Goal: Task Accomplishment & Management: Manage account settings

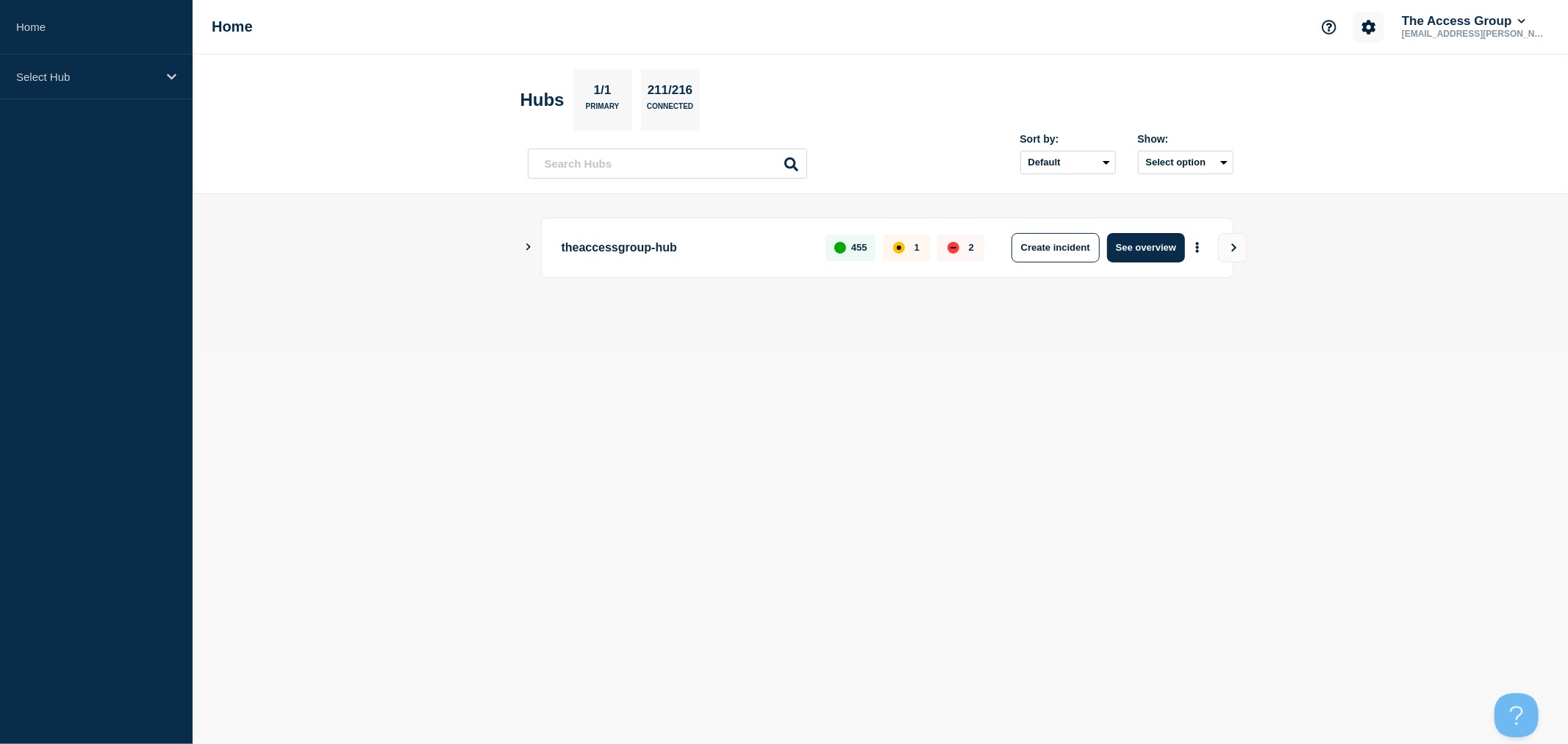
click at [1363, 27] on icon "Account settings" at bounding box center [1368, 27] width 15 height 15
click at [1380, 86] on link "Team Members" at bounding box center [1374, 86] width 76 height 12
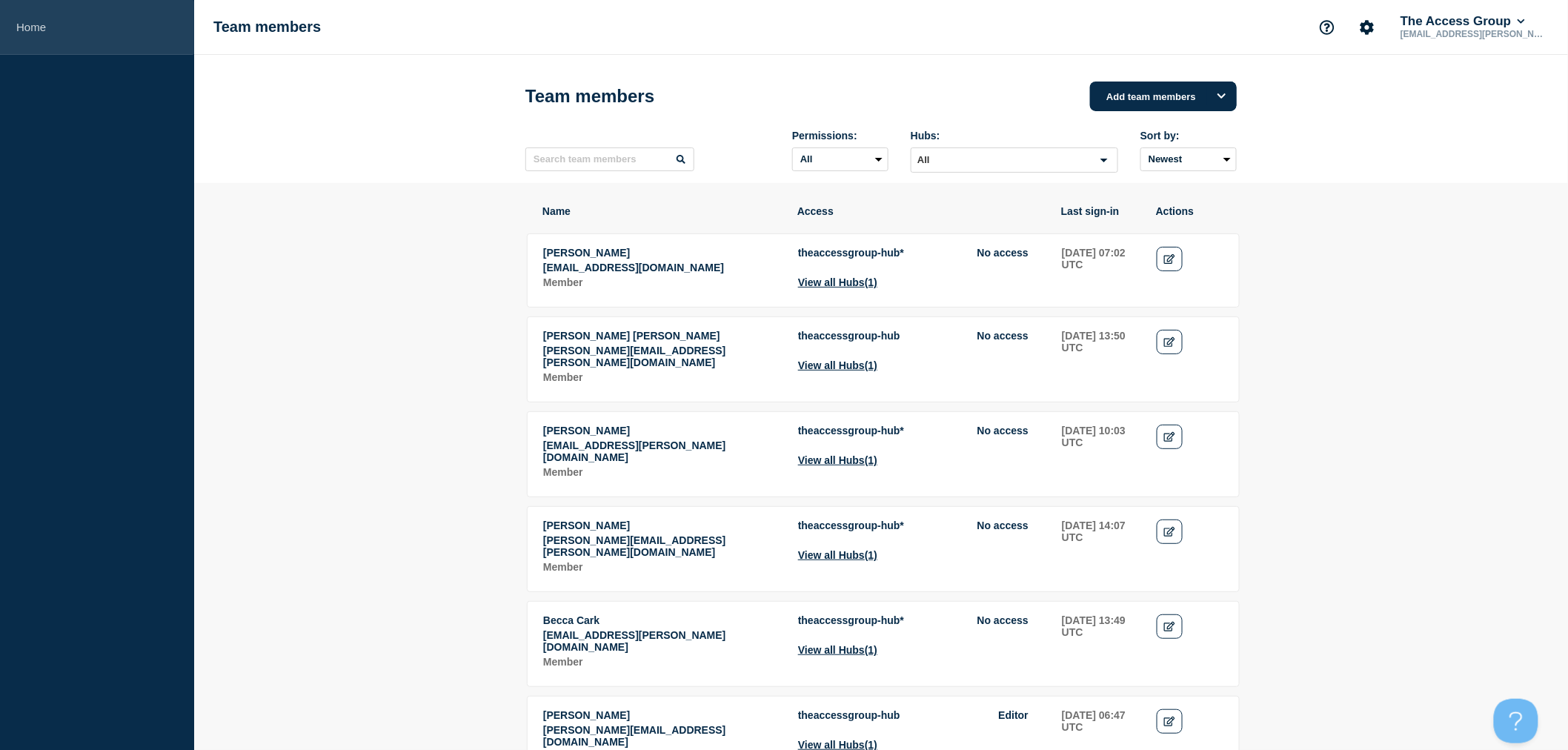
click at [34, 21] on link "Home" at bounding box center [97, 27] width 194 height 55
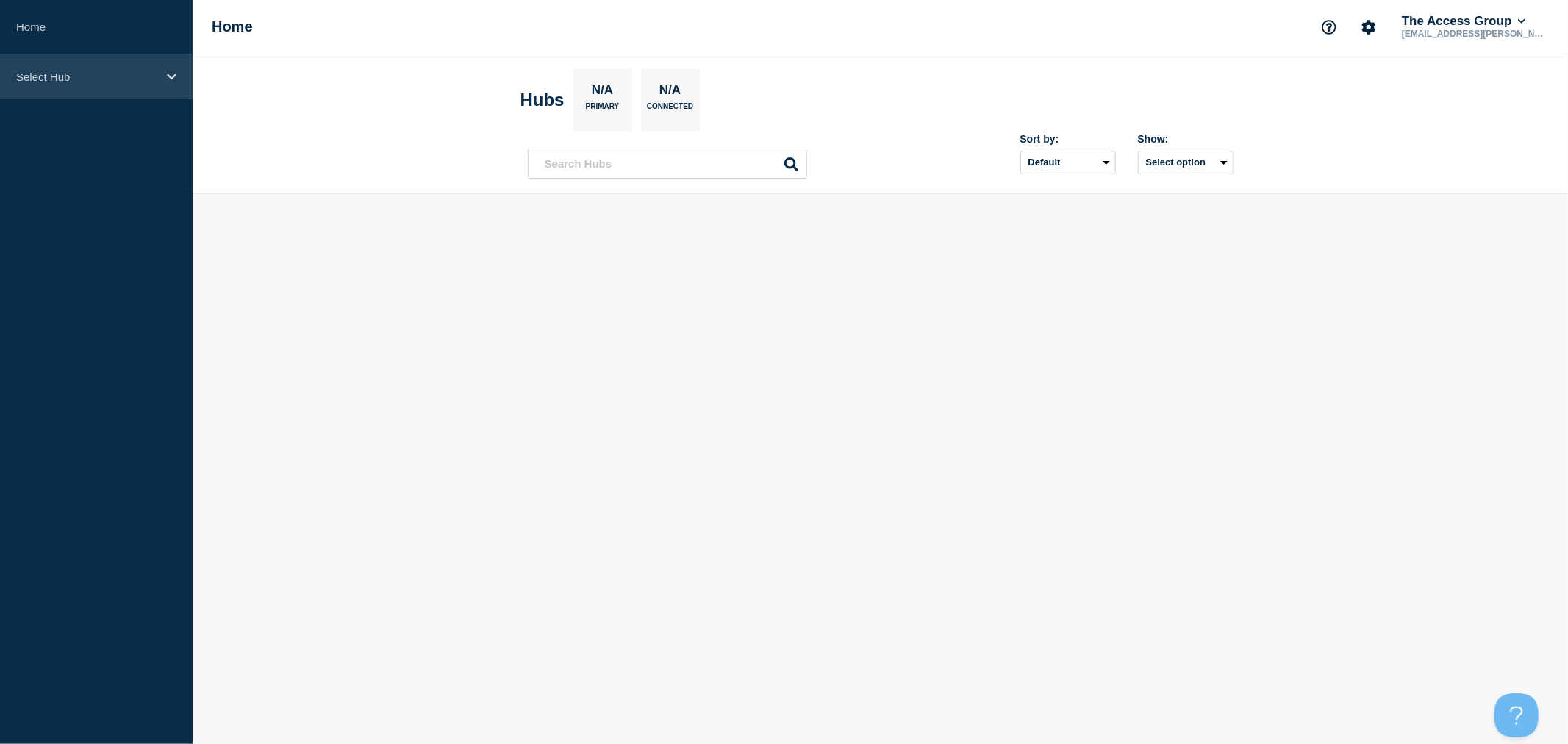
click at [75, 85] on div "Select Hub" at bounding box center [96, 77] width 193 height 45
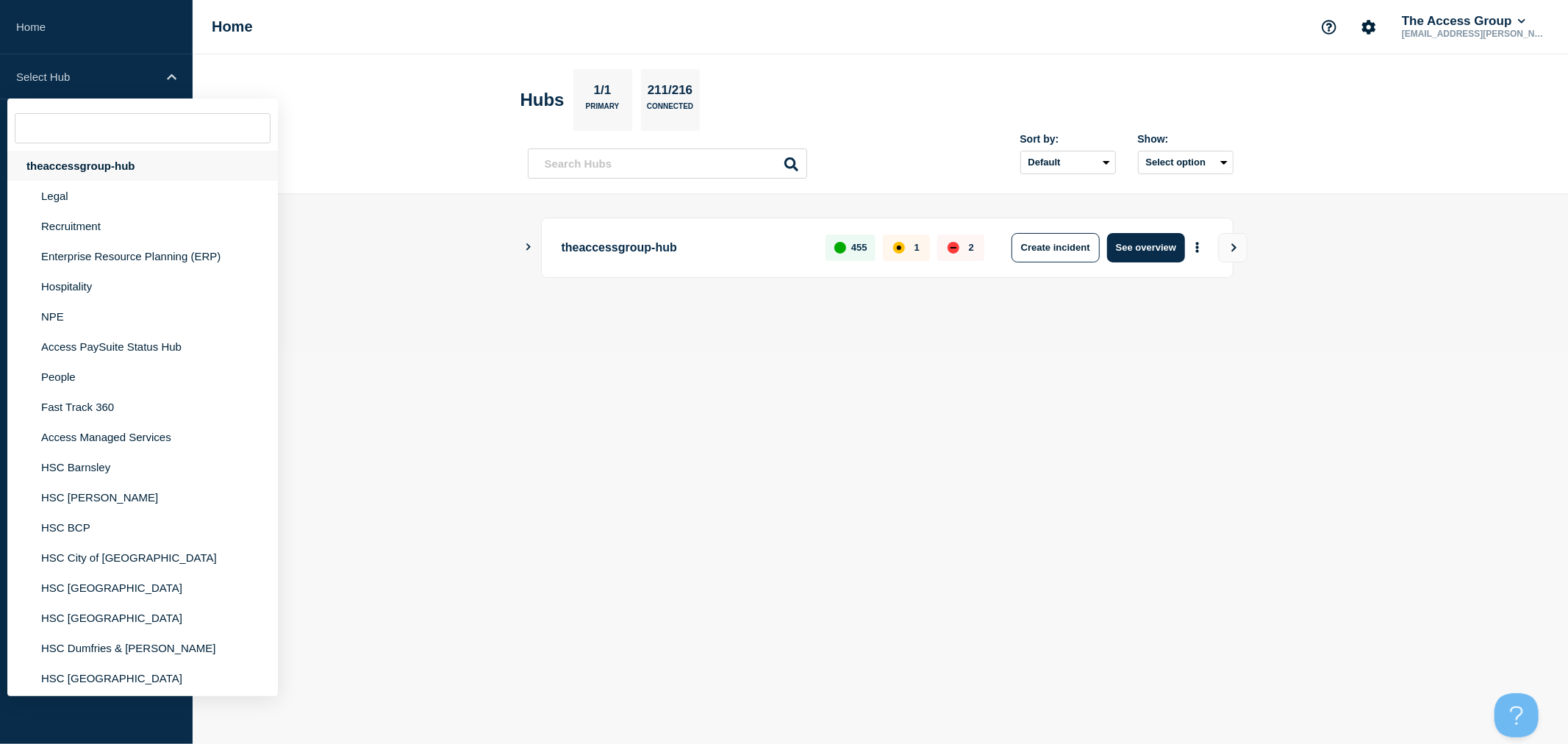
click at [120, 162] on div "theaccessgroup-hub" at bounding box center [143, 165] width 270 height 30
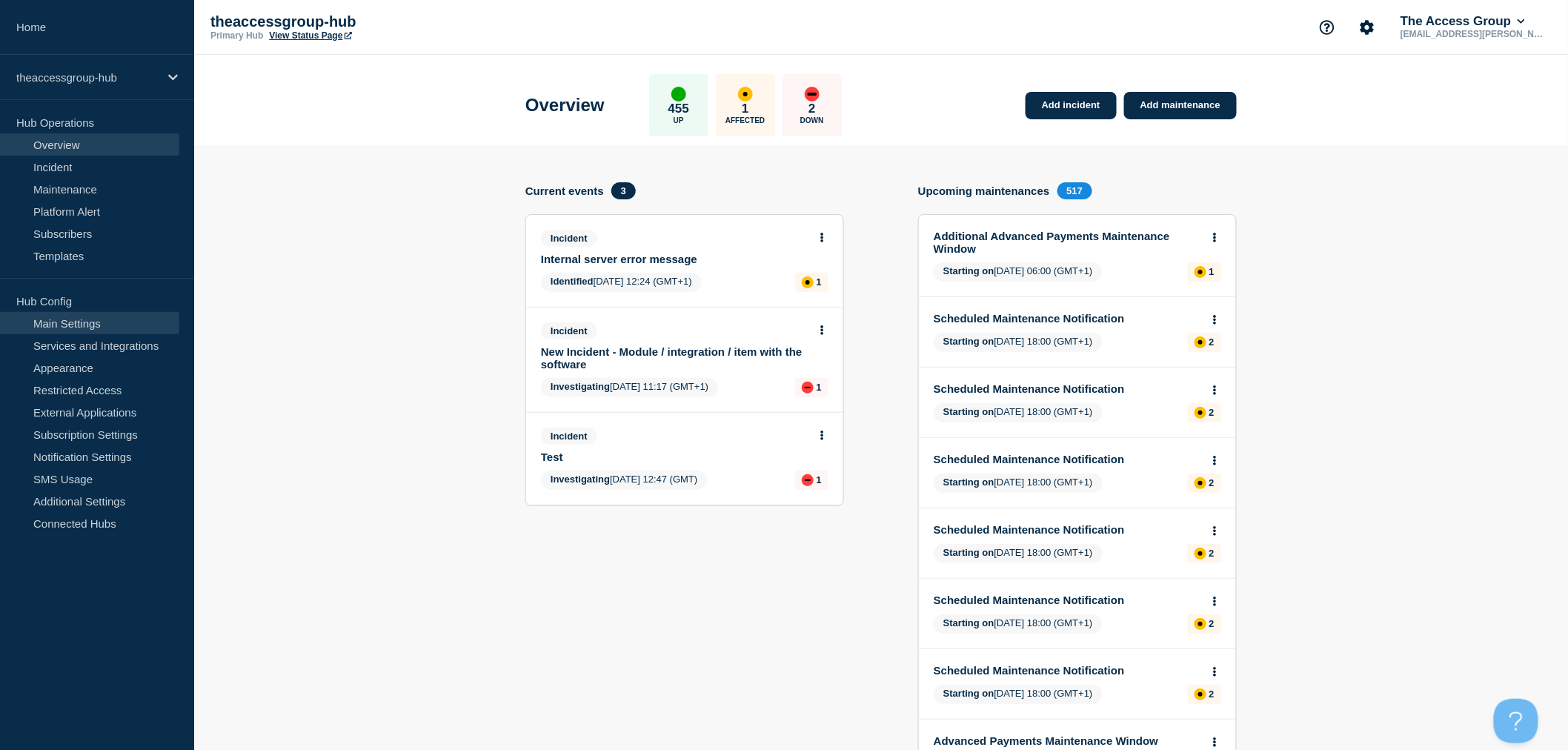
click at [62, 328] on link "Main Settings" at bounding box center [90, 323] width 179 height 23
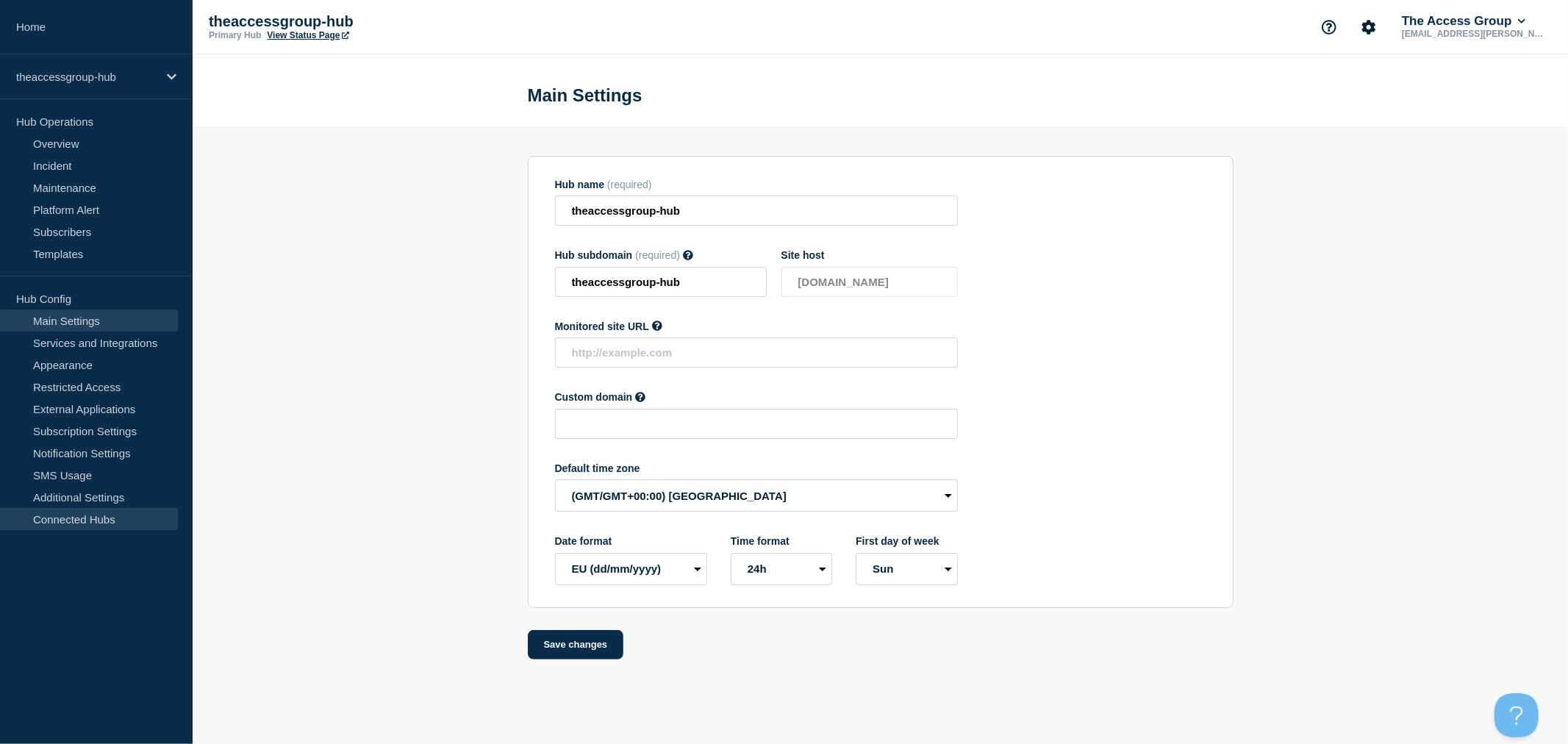
click at [70, 519] on link "Connected Hubs" at bounding box center [89, 519] width 178 height 22
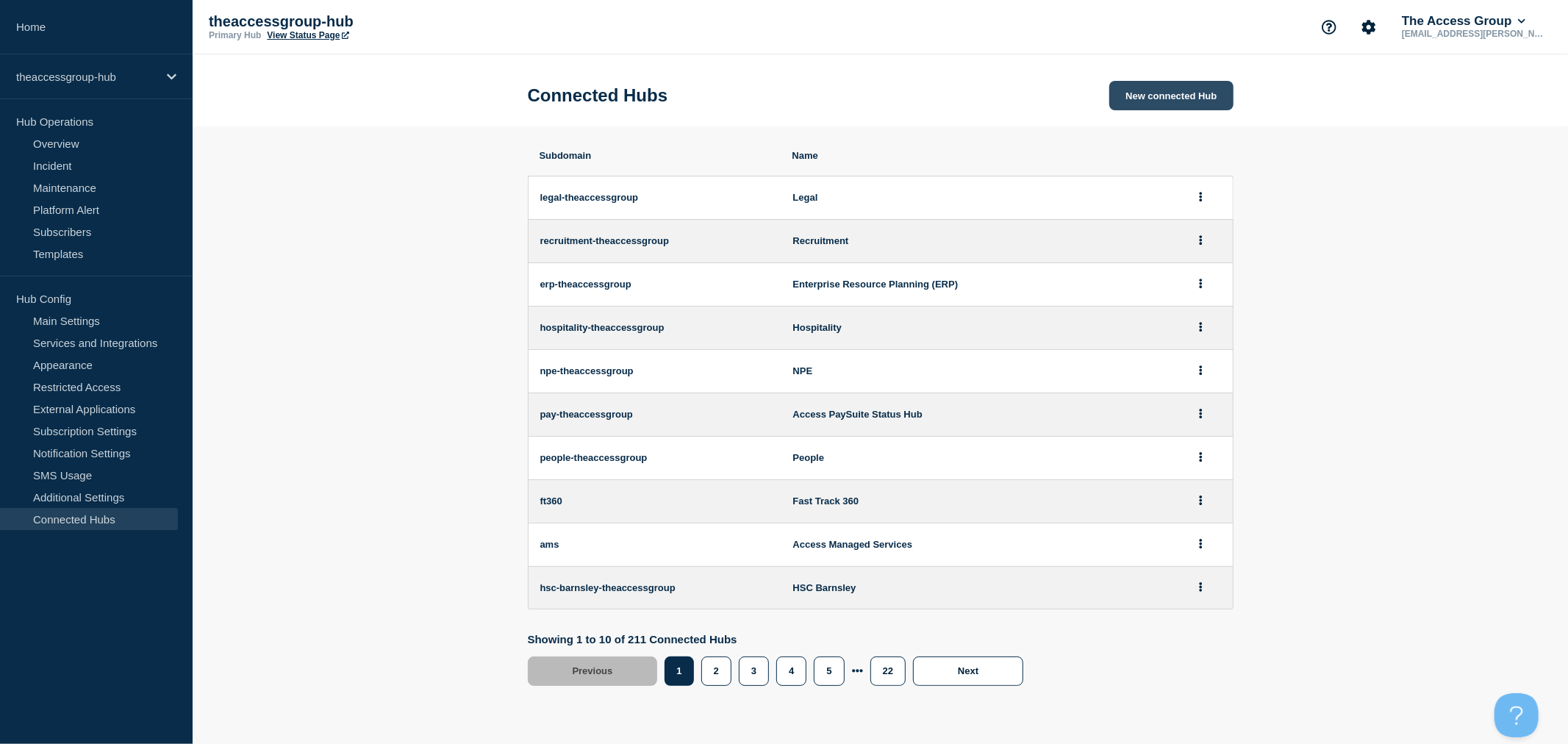
click at [1156, 97] on button "New connected Hub" at bounding box center [1171, 96] width 124 height 29
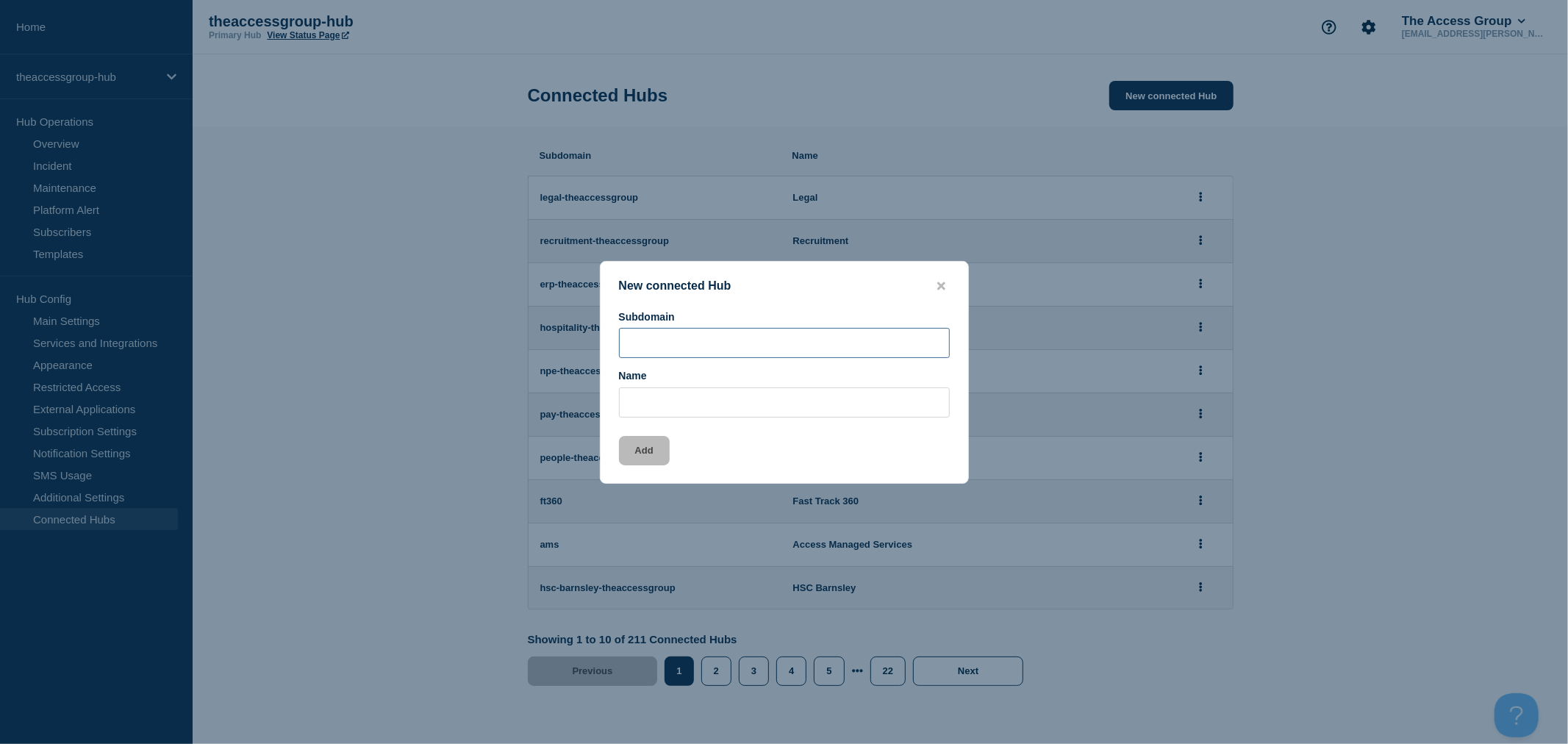
click at [689, 342] on input "Subdomain" at bounding box center [784, 343] width 331 height 30
type input "manasatest"
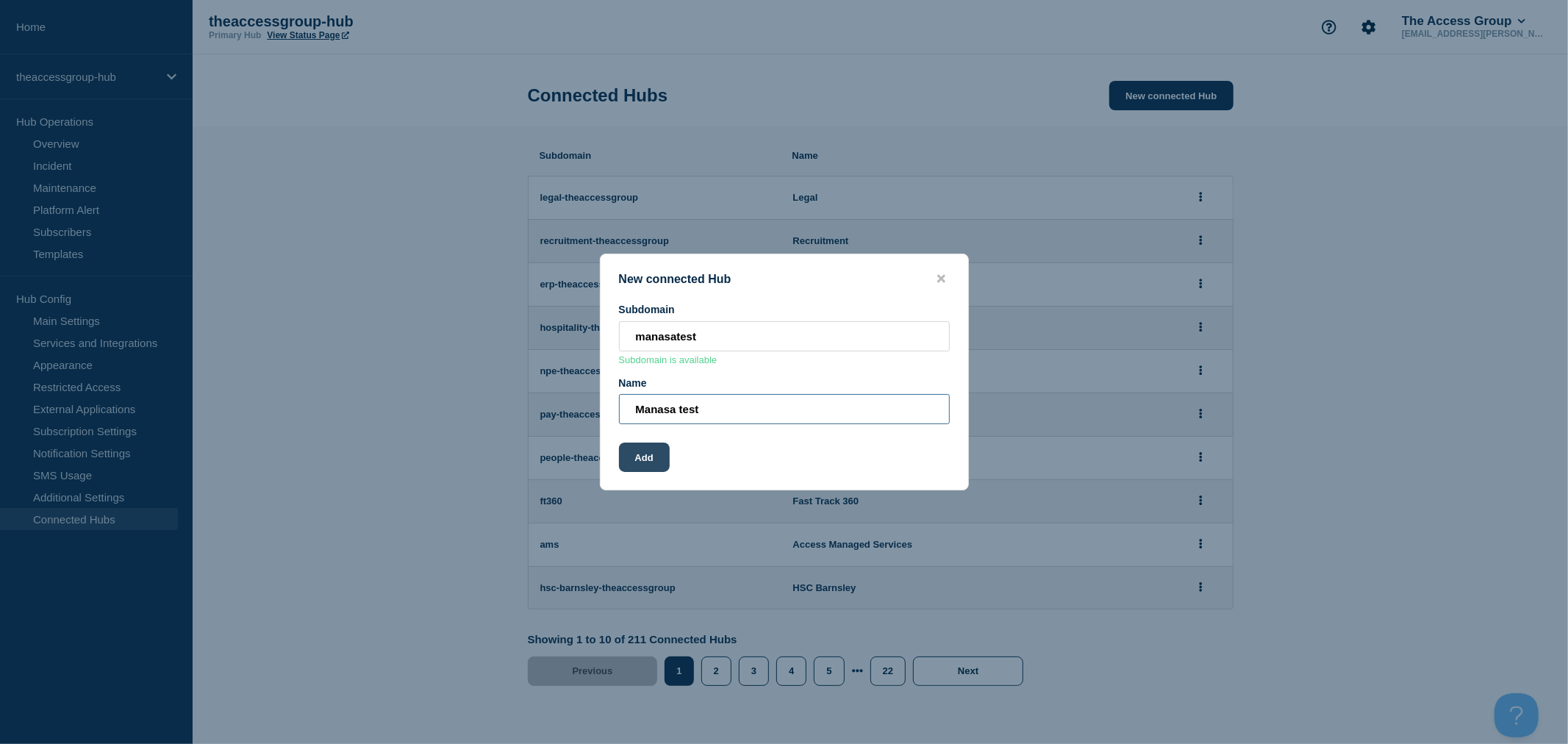
type input "Manasa test"
click at [634, 461] on button "Add" at bounding box center [644, 457] width 51 height 29
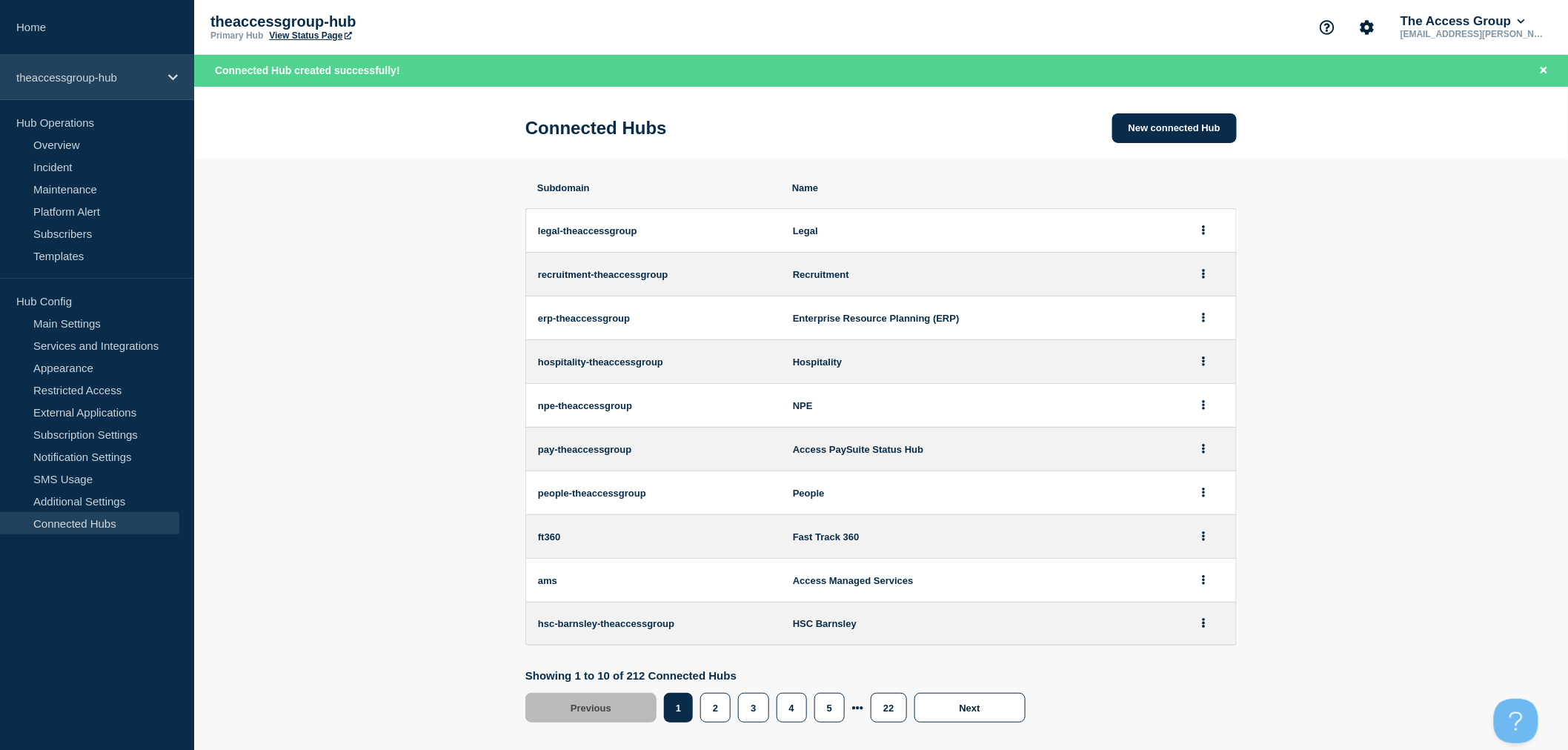
click at [130, 82] on p "theaccessgroup-hub" at bounding box center [87, 78] width 142 height 12
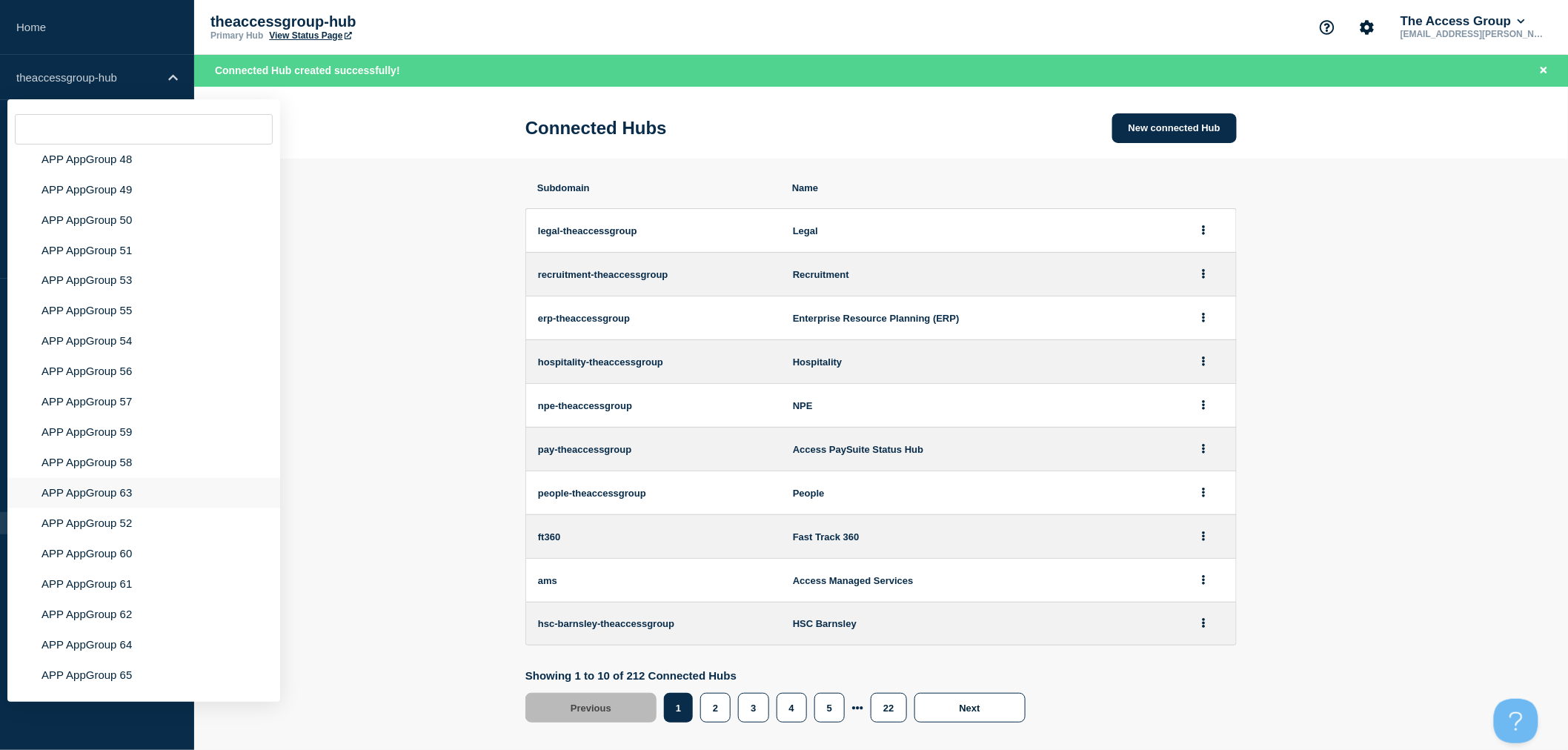
scroll to position [5889, 0]
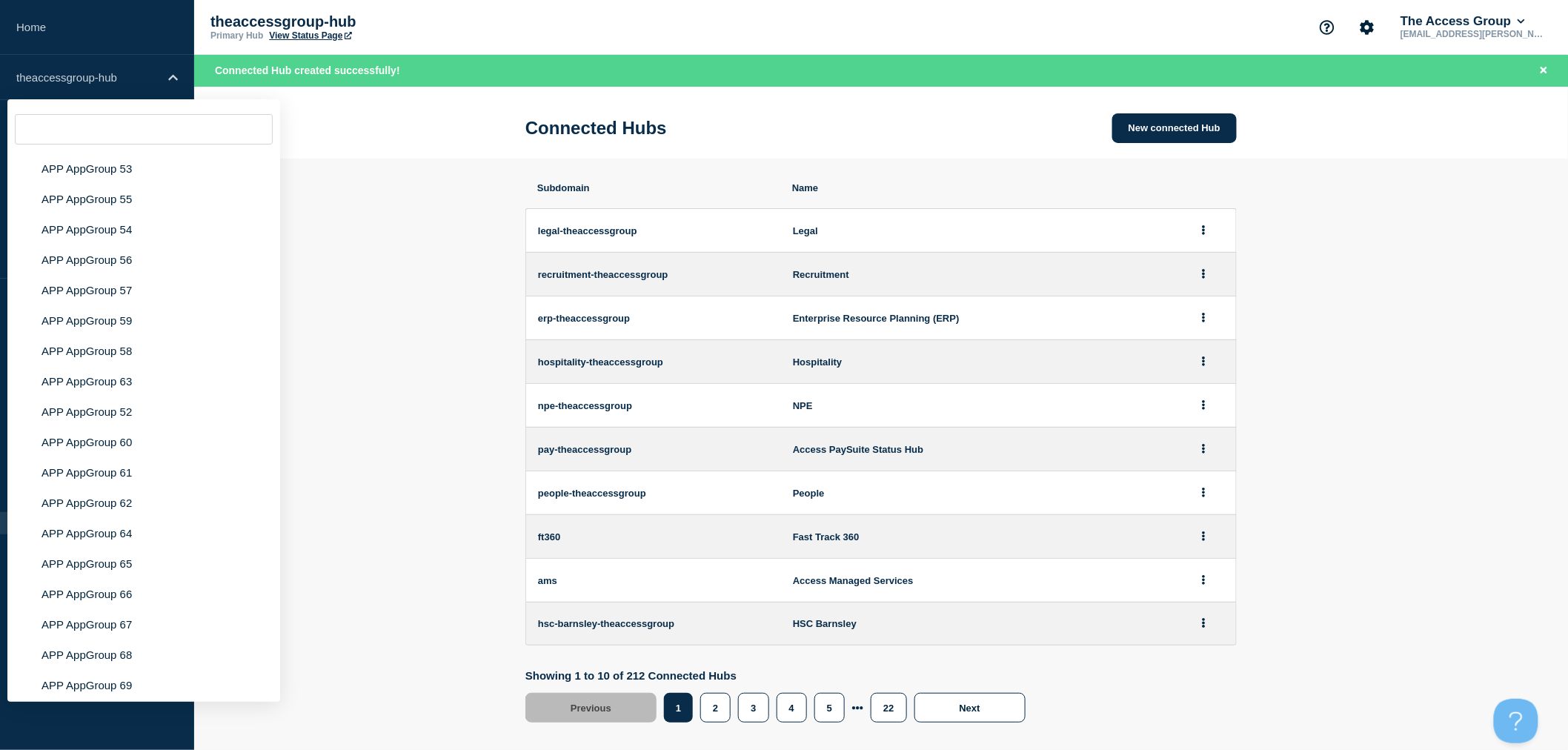
click at [84, 732] on li "Manasa test" at bounding box center [144, 747] width 273 height 30
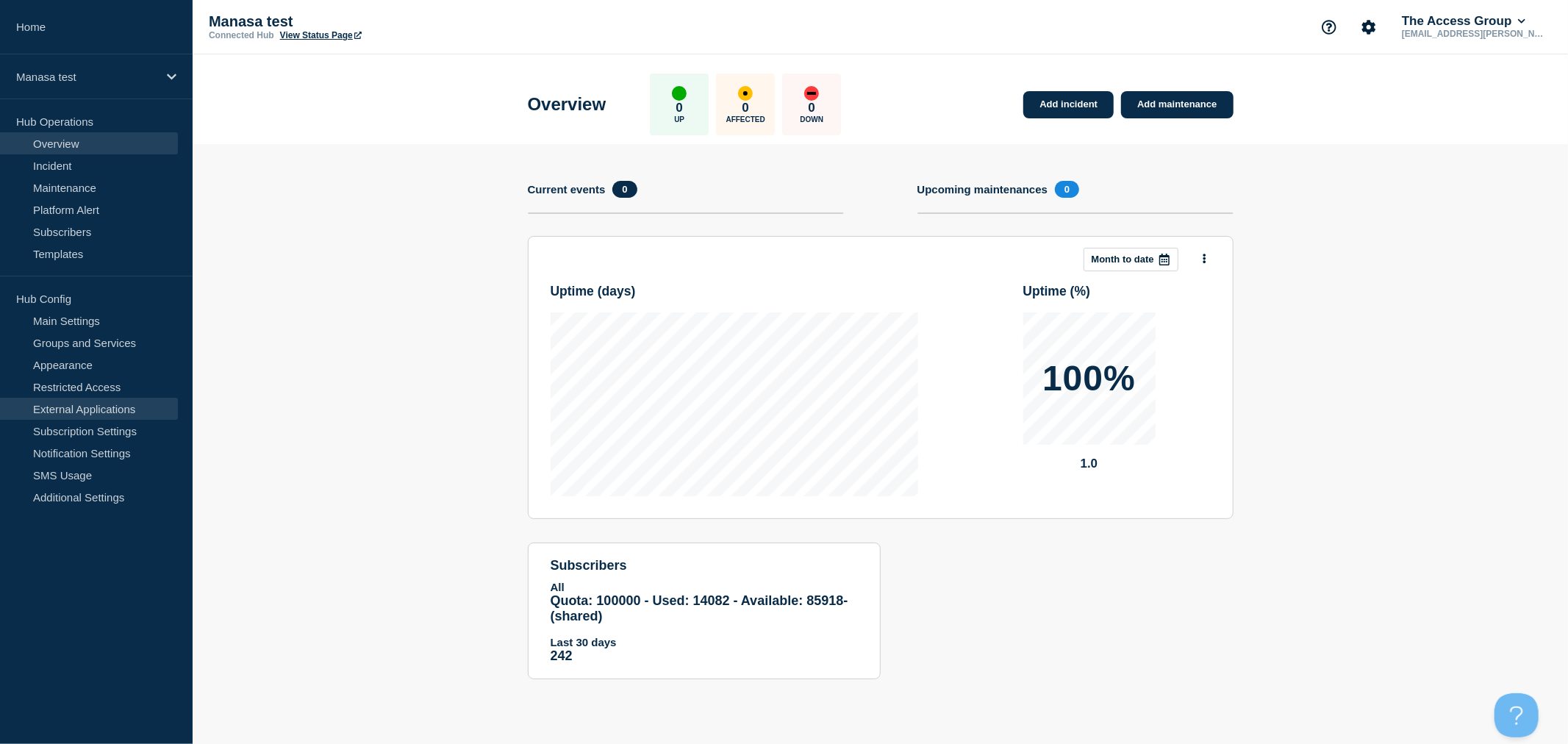
click at [78, 402] on link "External Applications" at bounding box center [89, 409] width 178 height 22
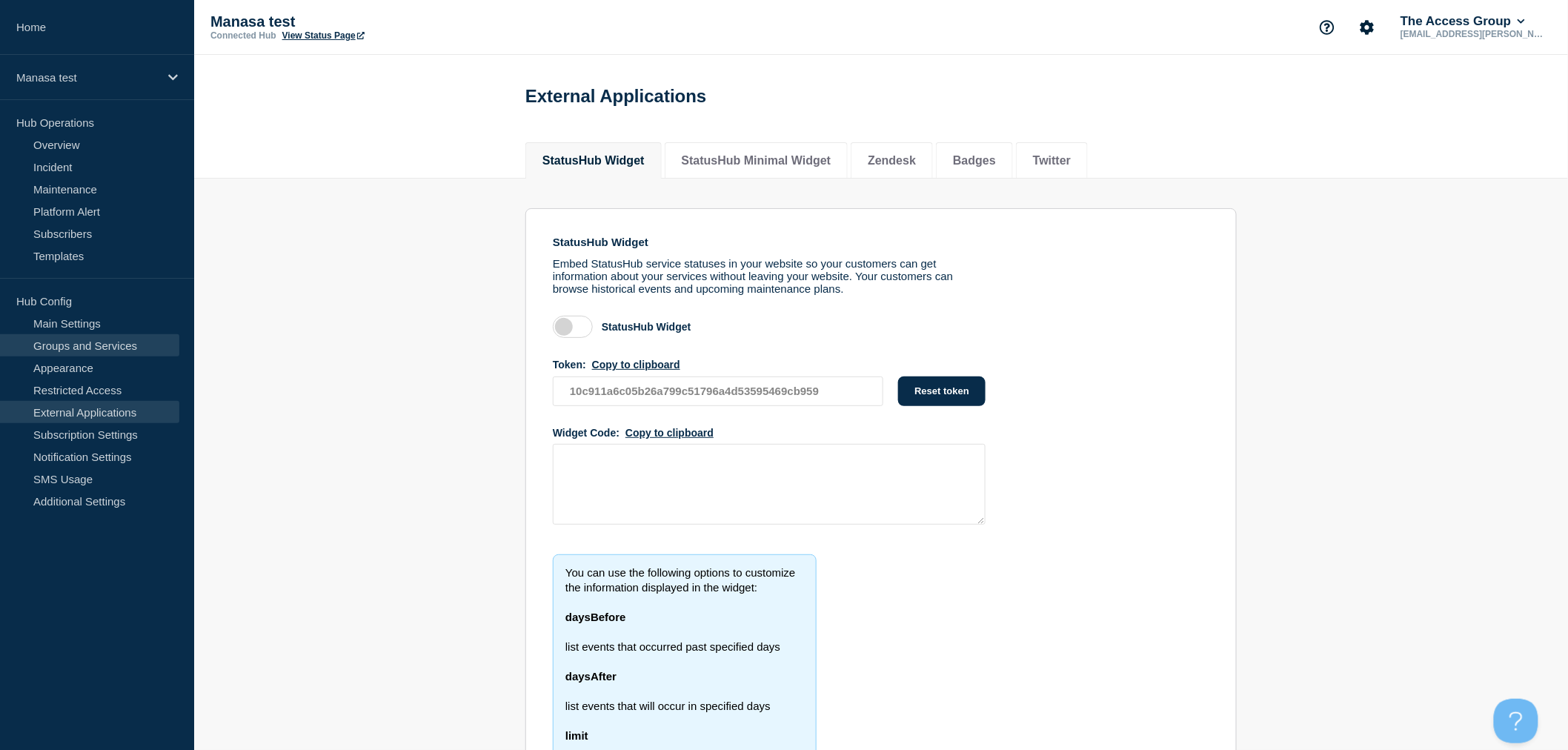
click at [83, 337] on link "Groups and Services" at bounding box center [90, 346] width 179 height 23
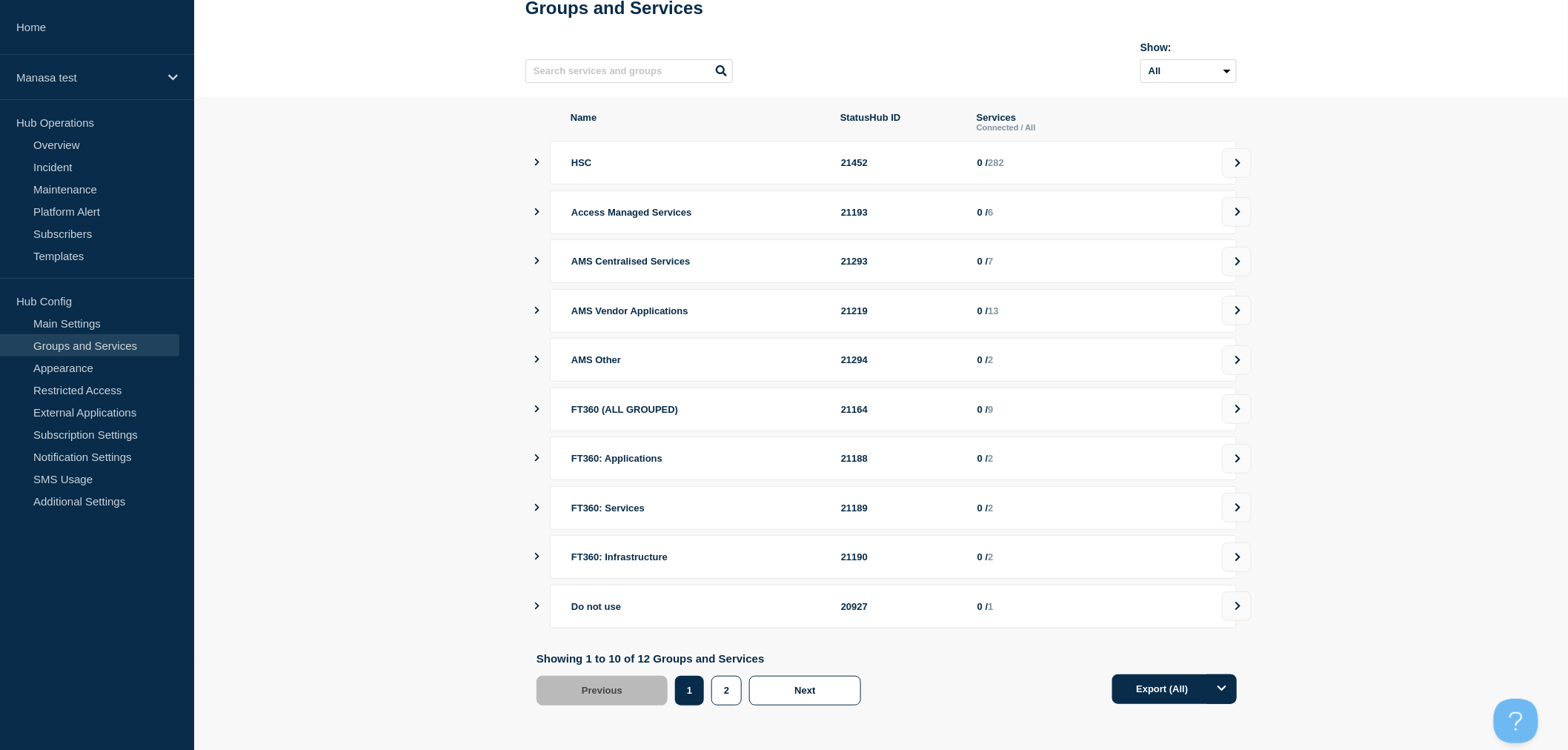
scroll to position [97, 0]
click at [732, 694] on button "2" at bounding box center [726, 691] width 30 height 30
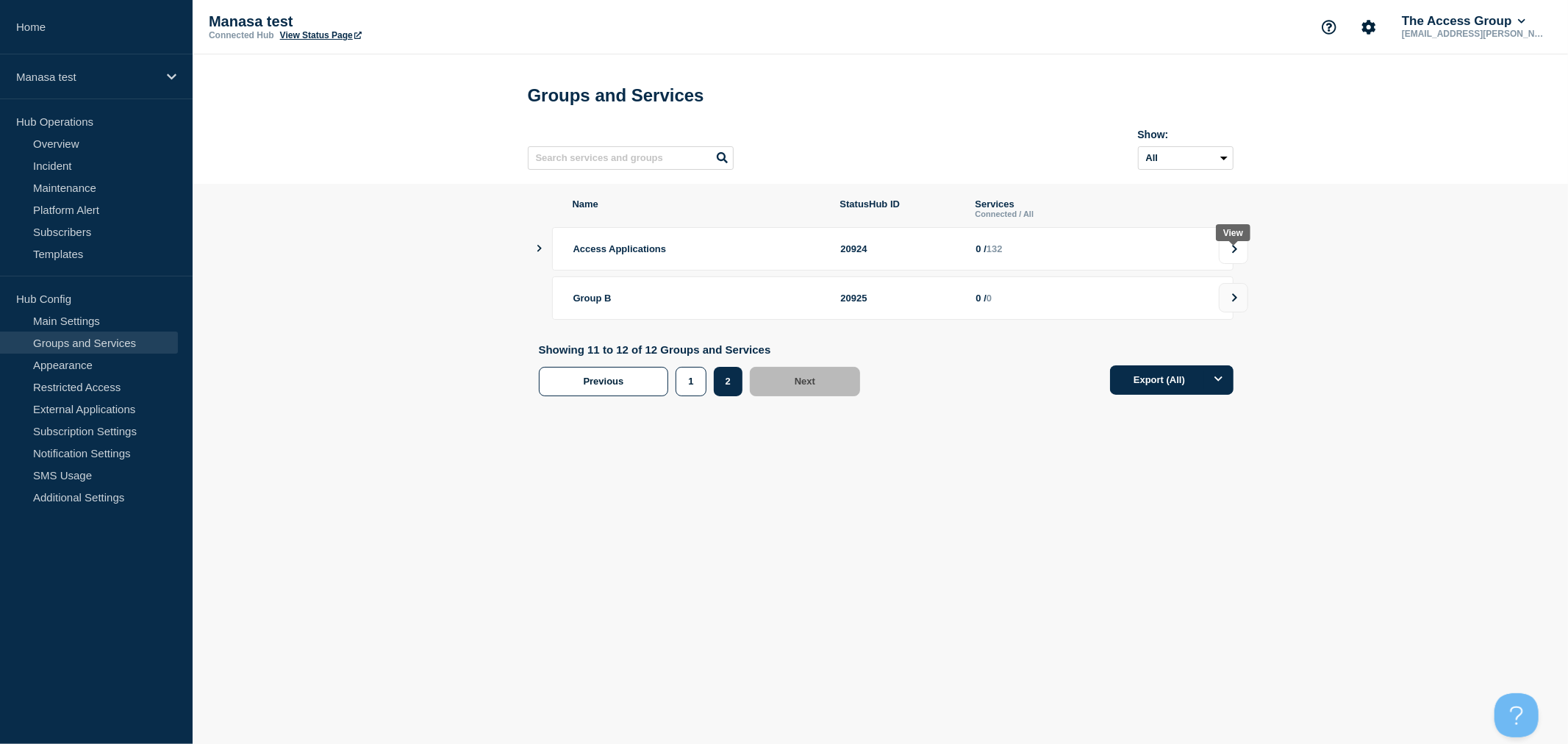
click at [1226, 262] on button at bounding box center [1234, 249] width 29 height 29
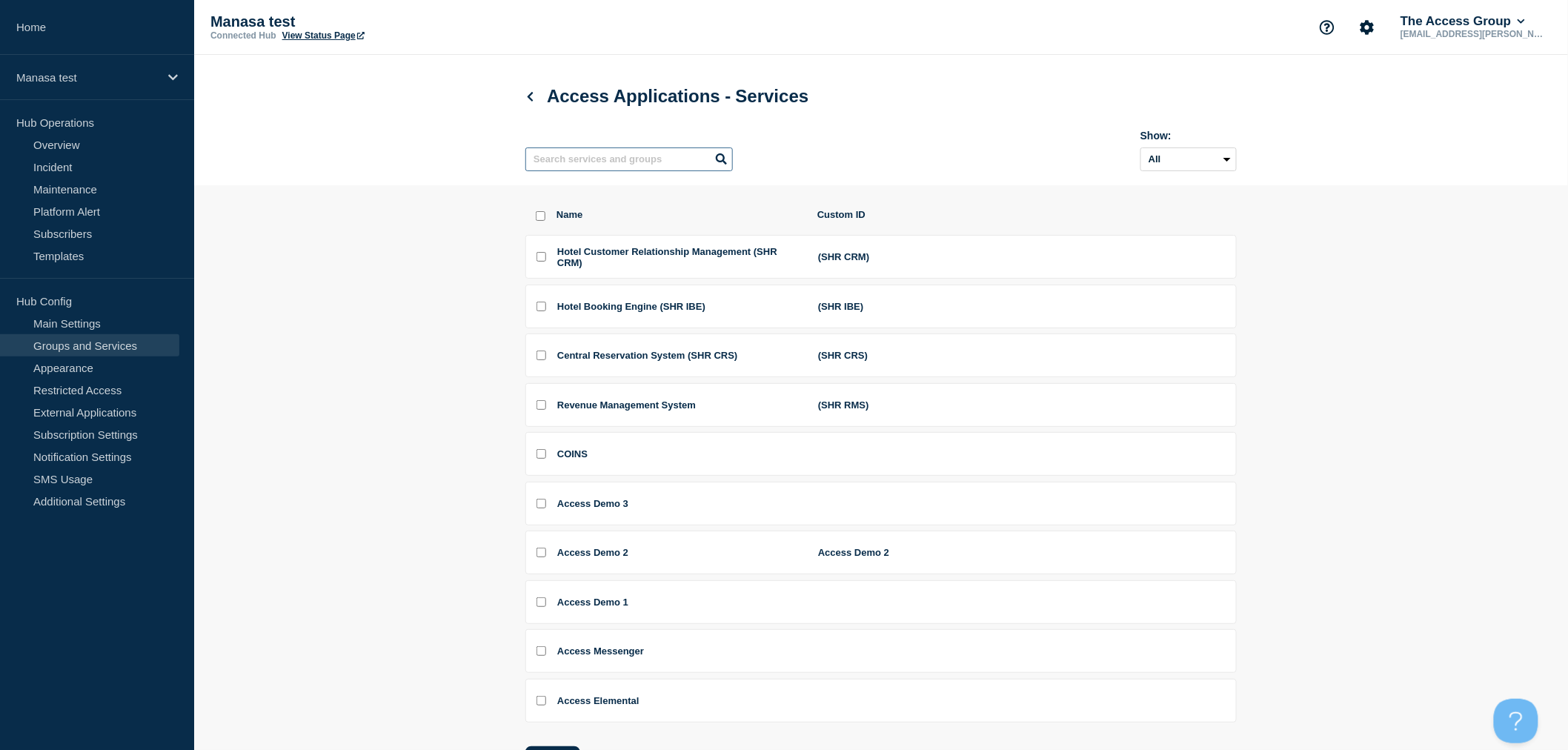
click at [620, 161] on input "text" at bounding box center [629, 159] width 207 height 24
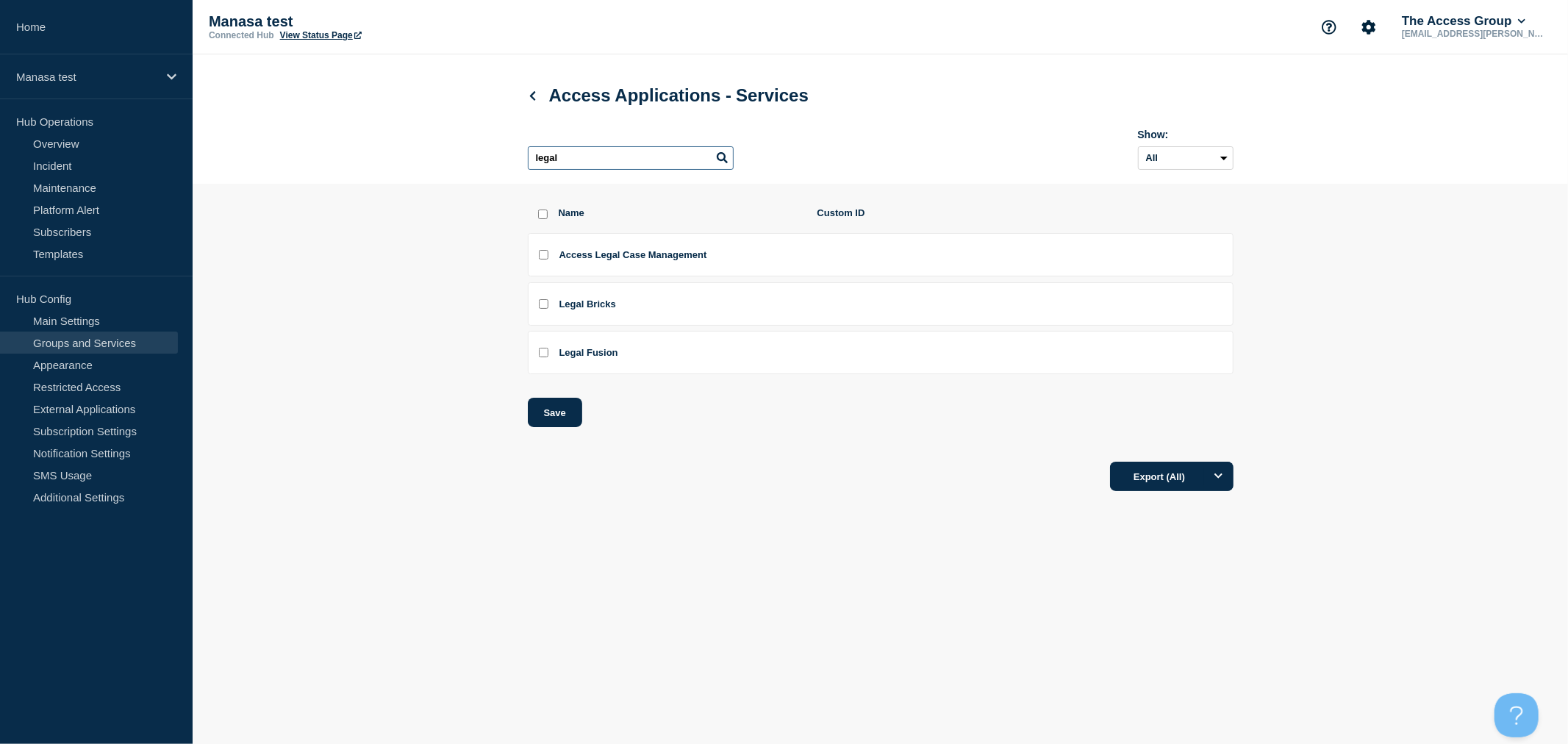
type input "legal"
click at [544, 308] on input "Legal Bricks checkbox" at bounding box center [543, 303] width 10 height 10
checkbox input "true"
click at [546, 416] on button "Save" at bounding box center [555, 412] width 54 height 29
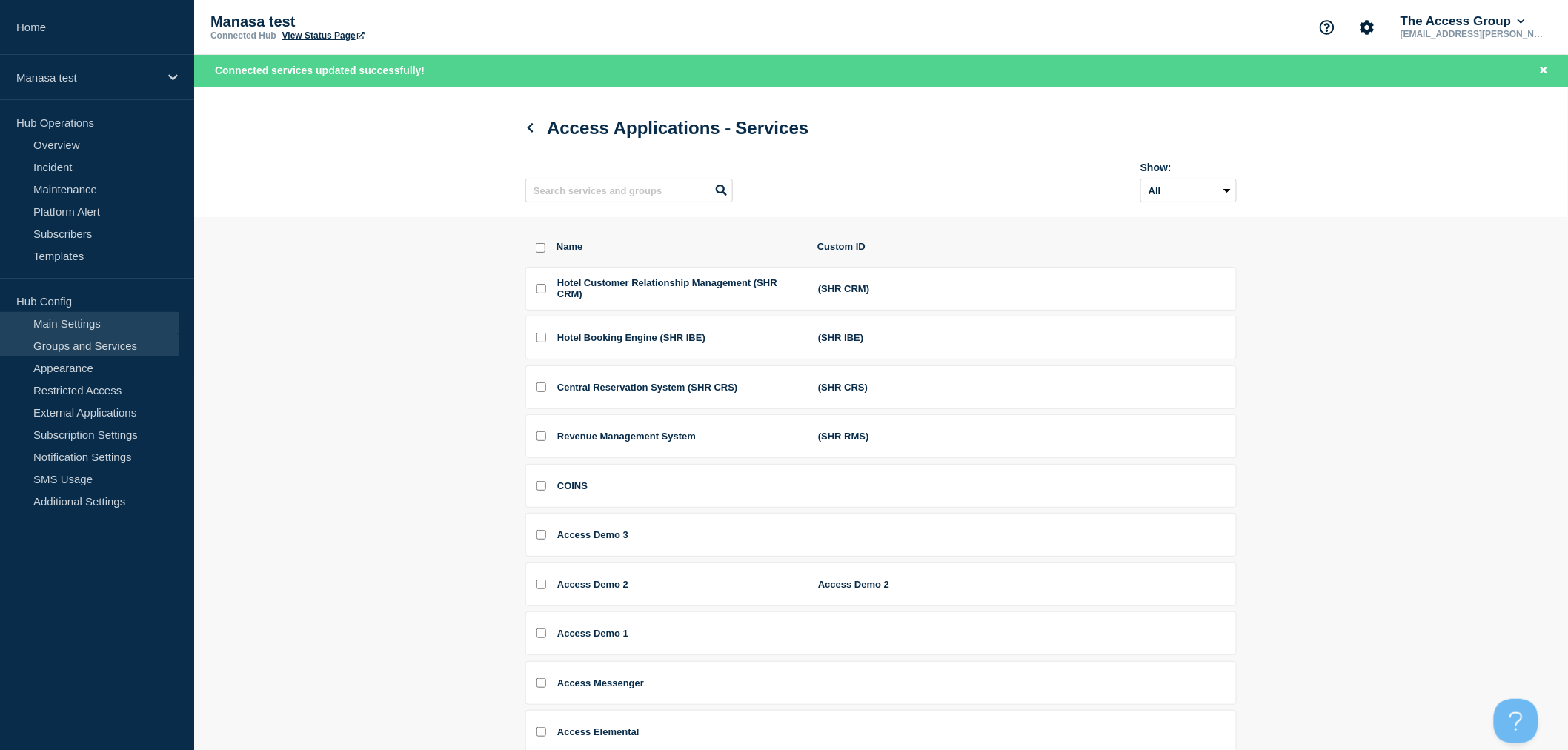
click at [72, 317] on link "Main Settings" at bounding box center [90, 323] width 179 height 23
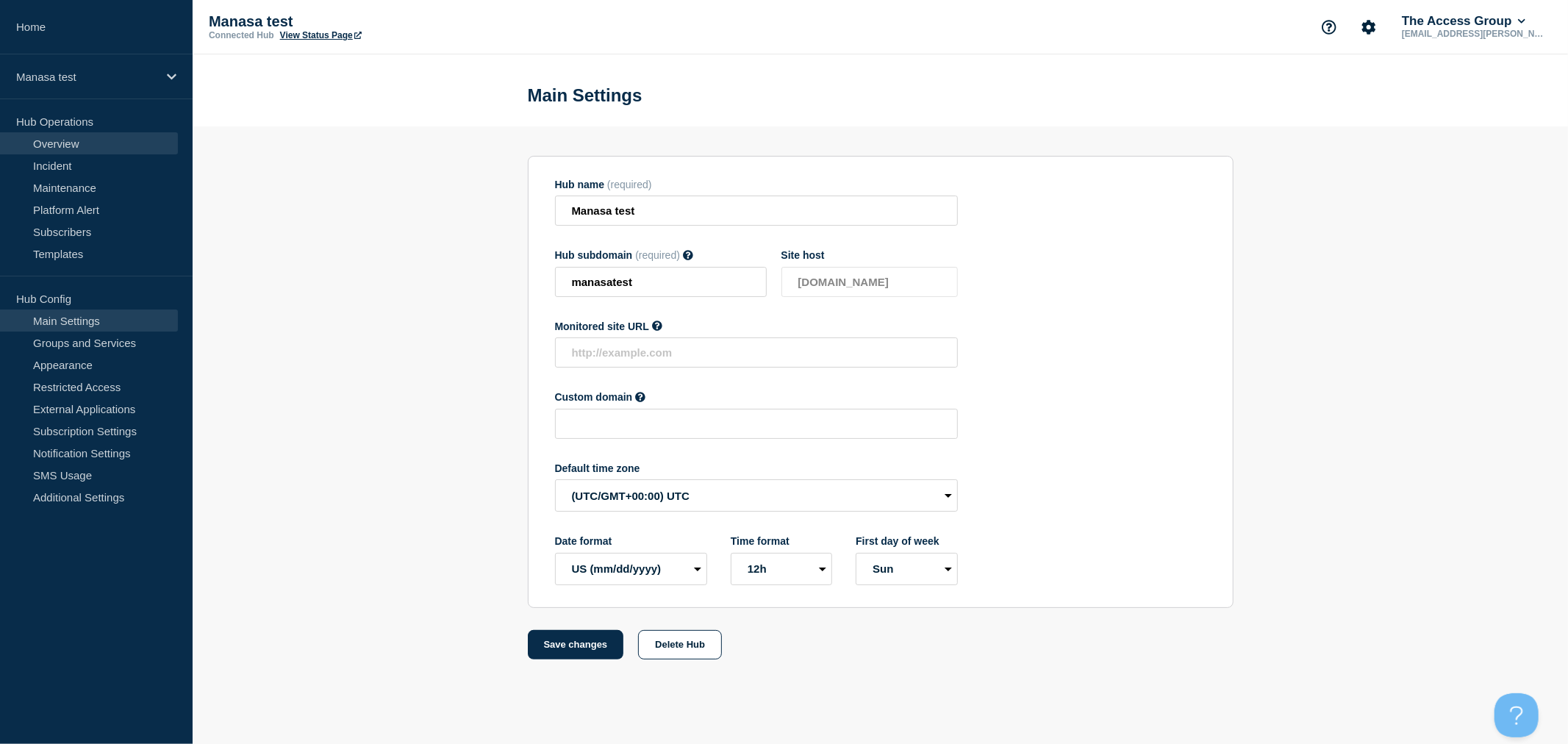
click at [60, 141] on link "Overview" at bounding box center [89, 143] width 178 height 22
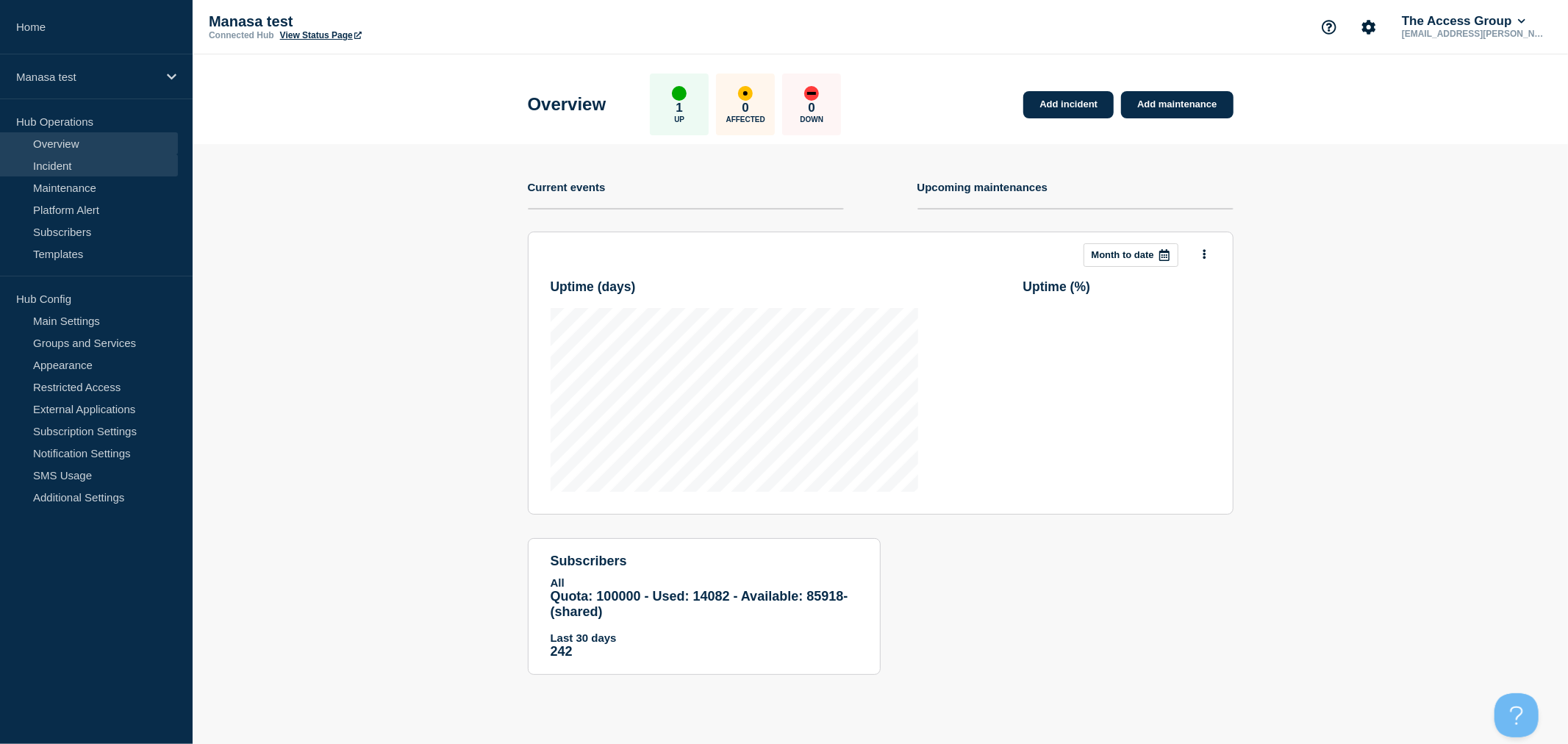
click at [60, 165] on link "Incident" at bounding box center [89, 166] width 178 height 22
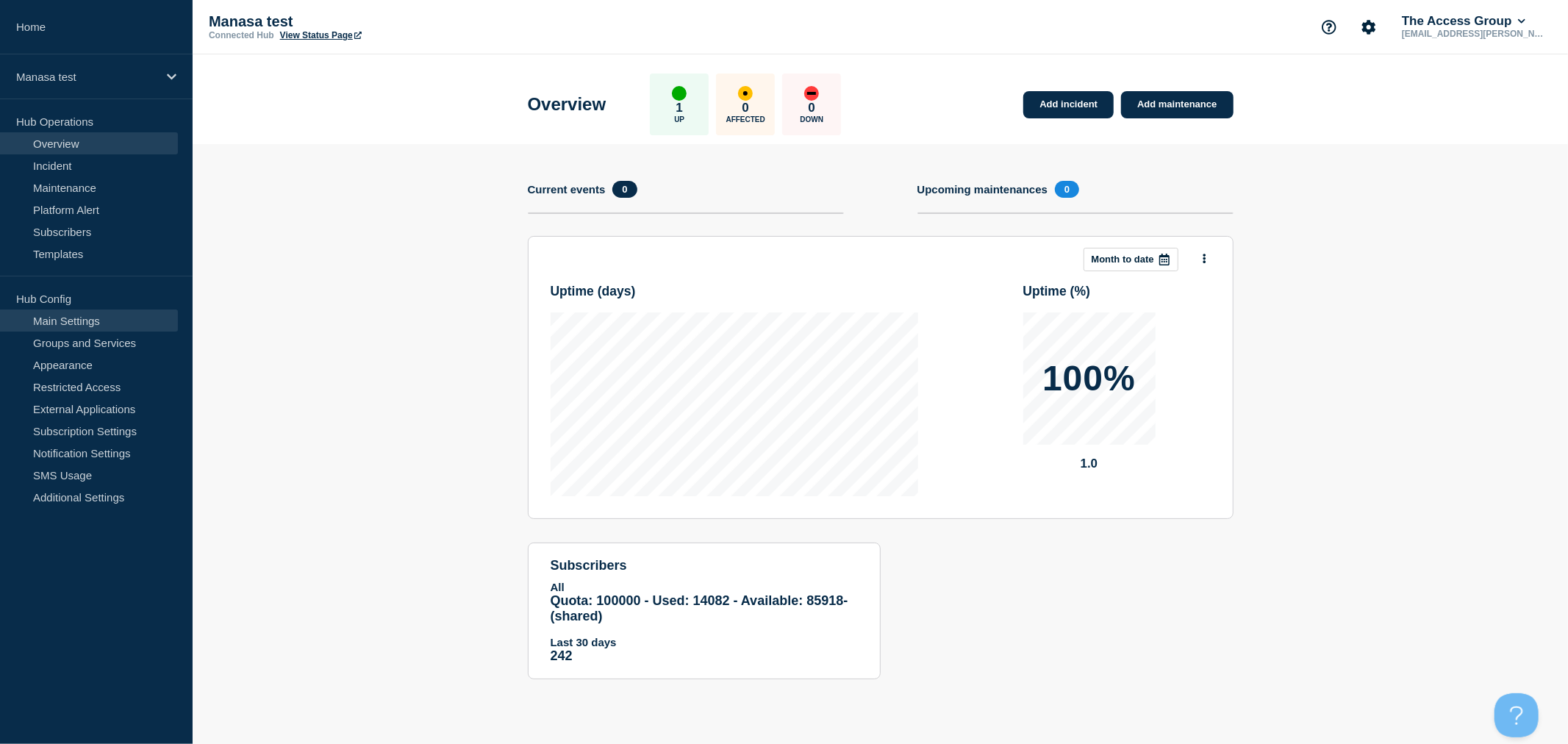
click at [52, 317] on link "Main Settings" at bounding box center [89, 321] width 178 height 22
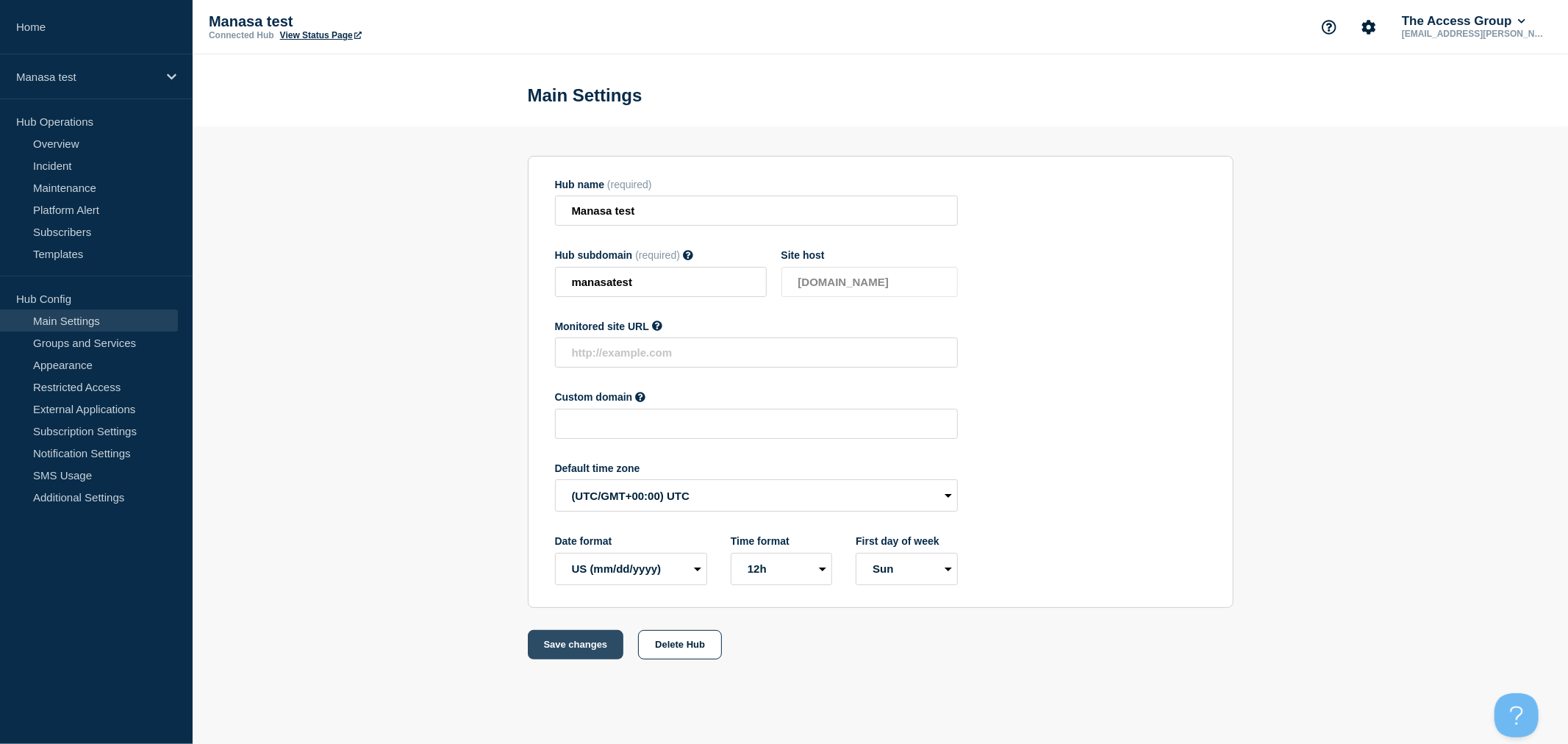
click at [550, 639] on button "Save changes" at bounding box center [575, 645] width 96 height 29
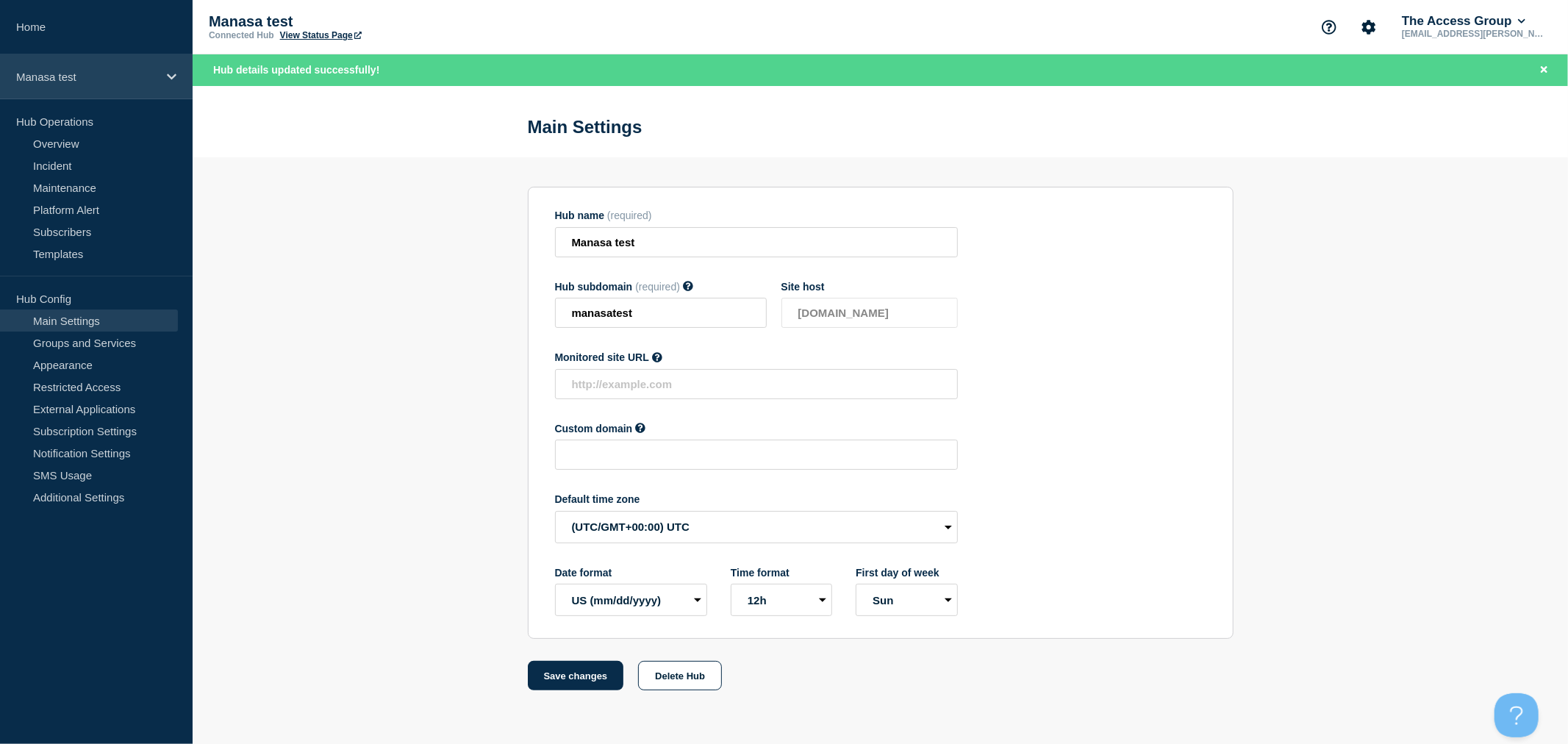
click at [72, 76] on p "Manasa test" at bounding box center [86, 77] width 141 height 12
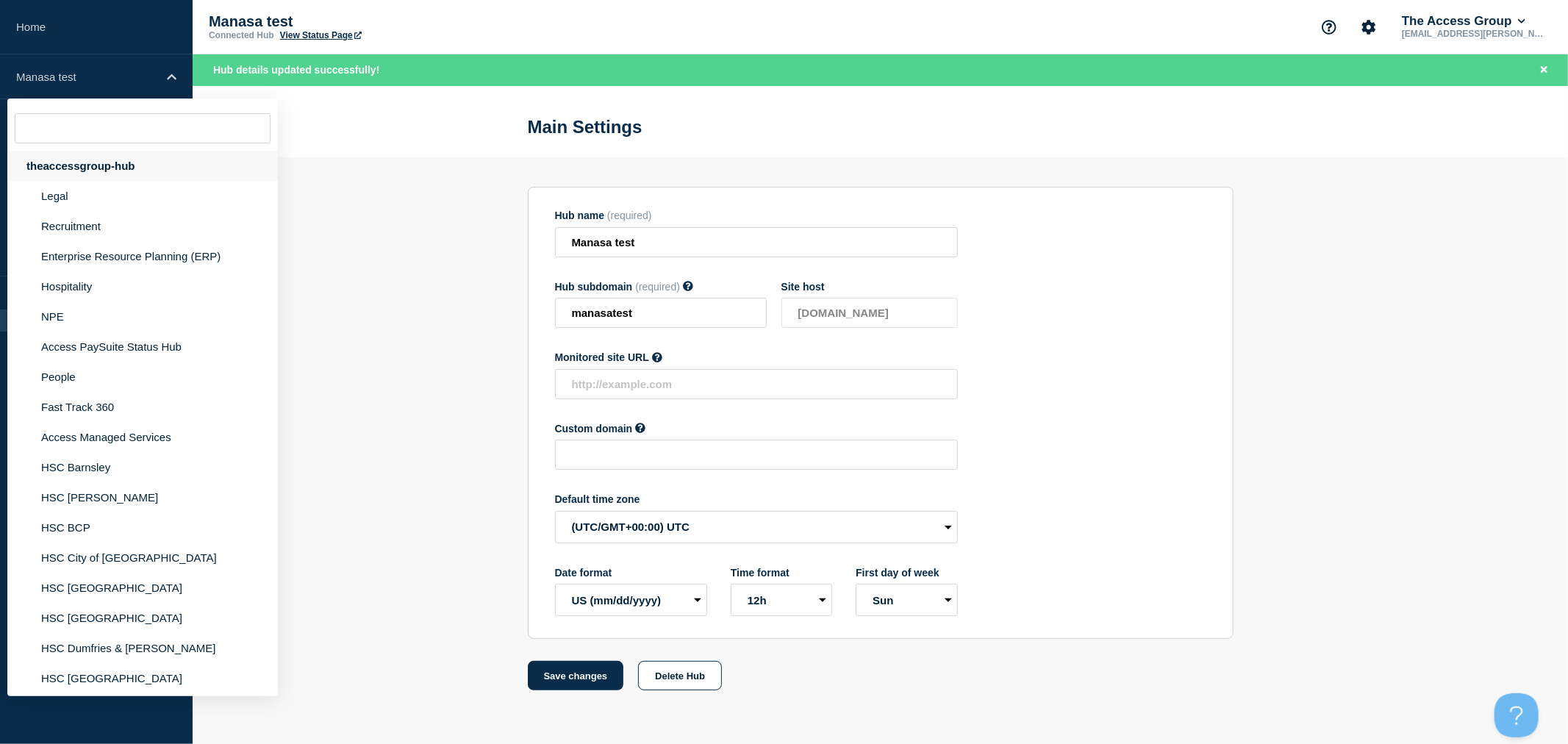
click at [111, 163] on div "theaccessgroup-hub" at bounding box center [143, 165] width 270 height 30
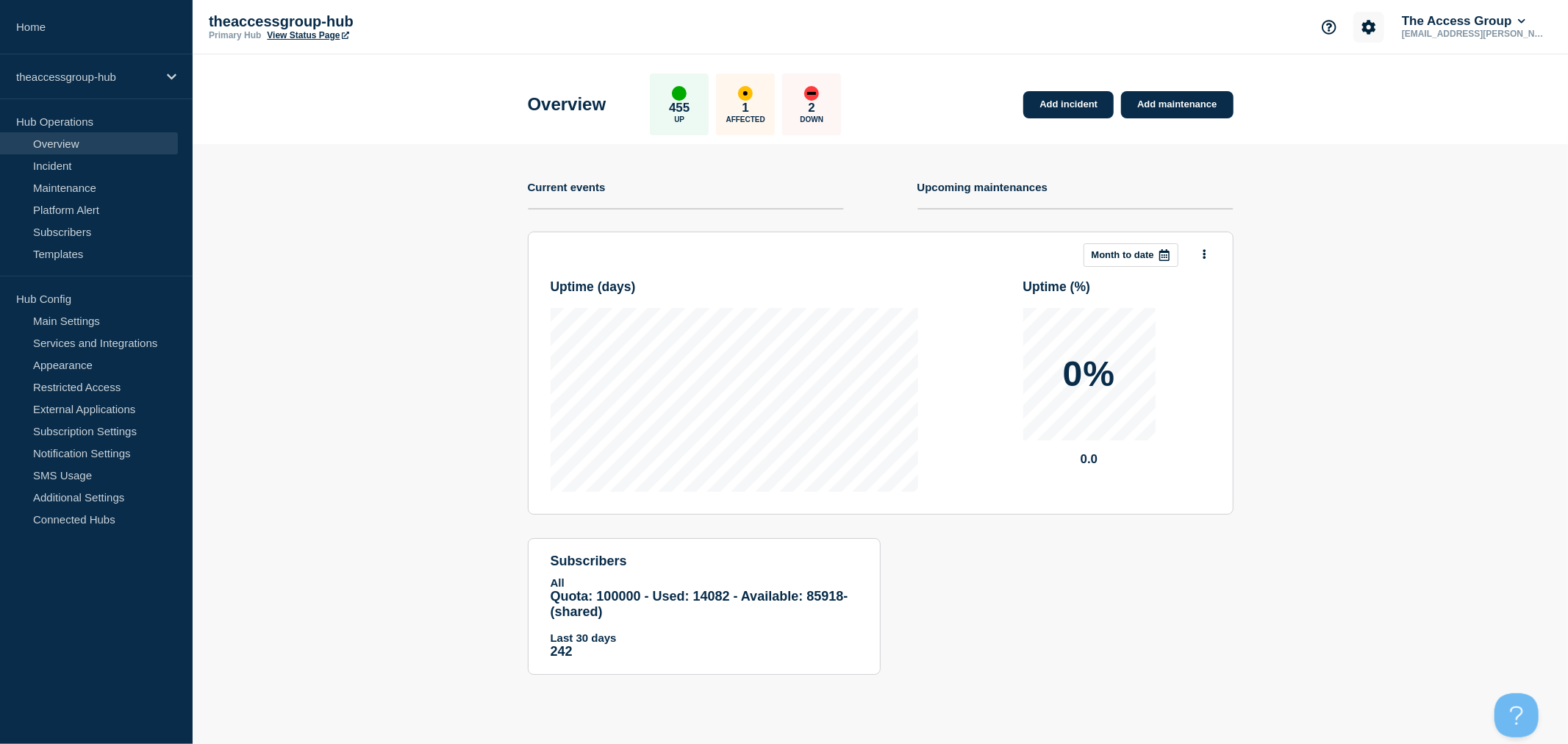
click at [1372, 29] on icon "Account settings" at bounding box center [1369, 27] width 14 height 14
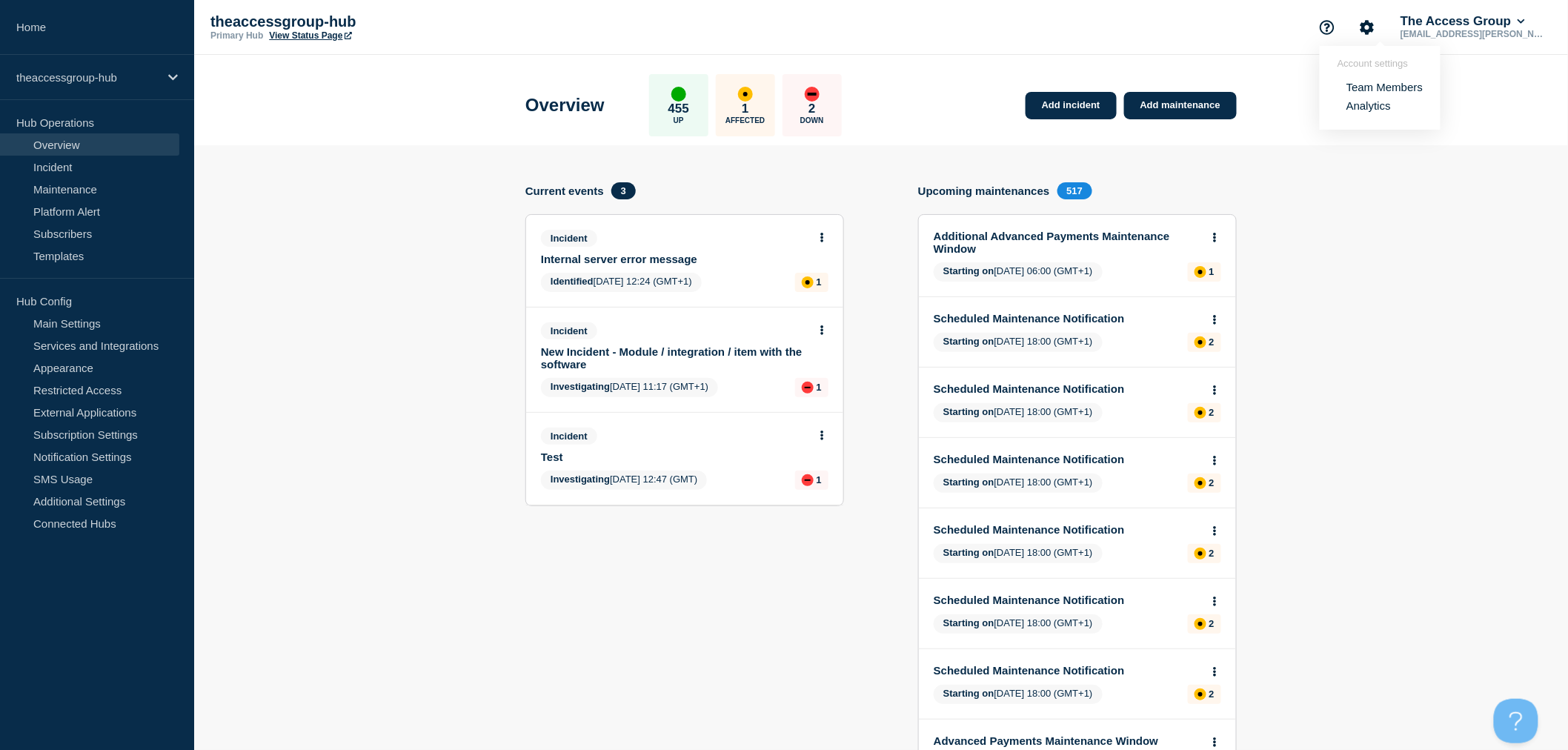
click at [1384, 91] on link "Team Members" at bounding box center [1384, 87] width 77 height 12
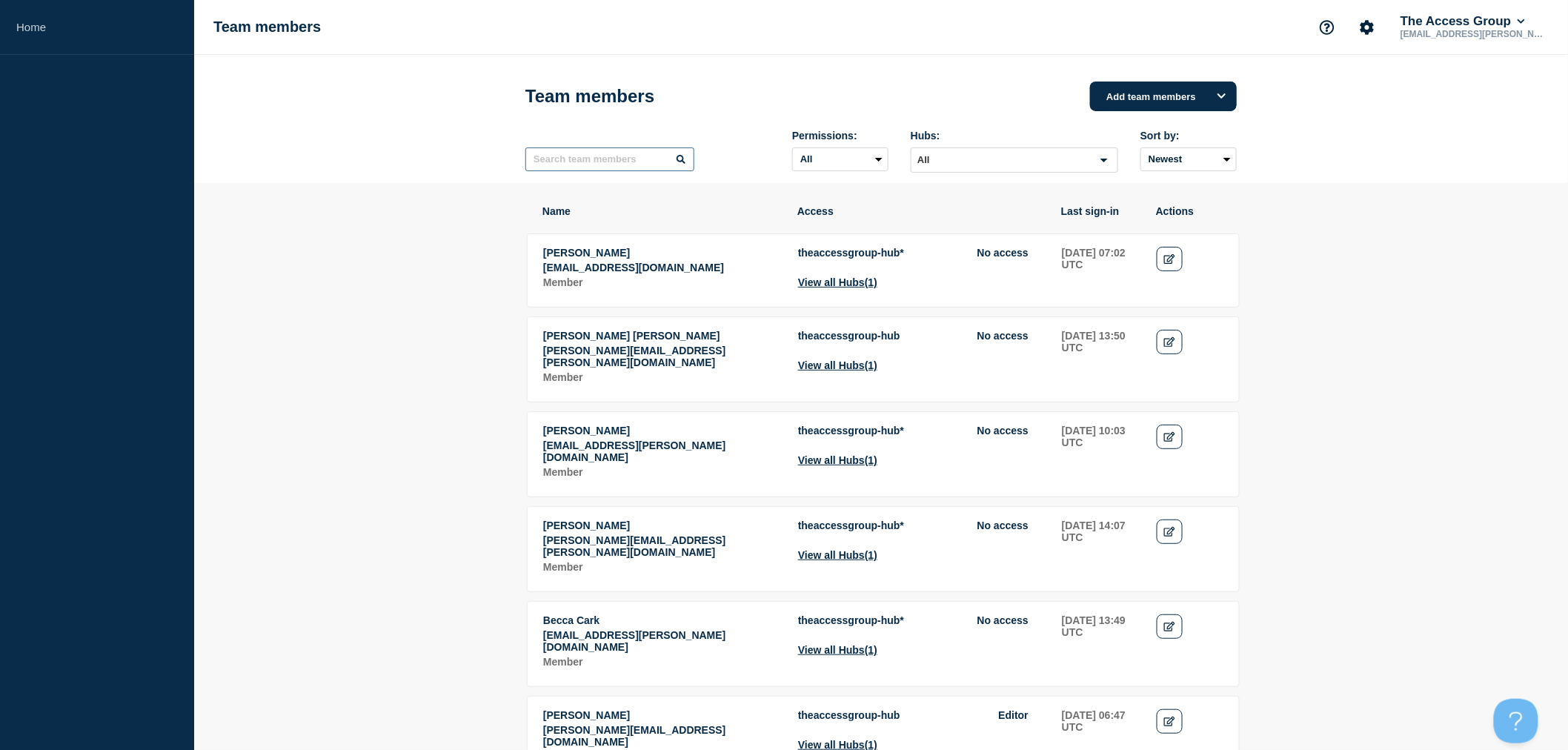
click at [633, 166] on input "text" at bounding box center [609, 159] width 169 height 24
type input "manasa"
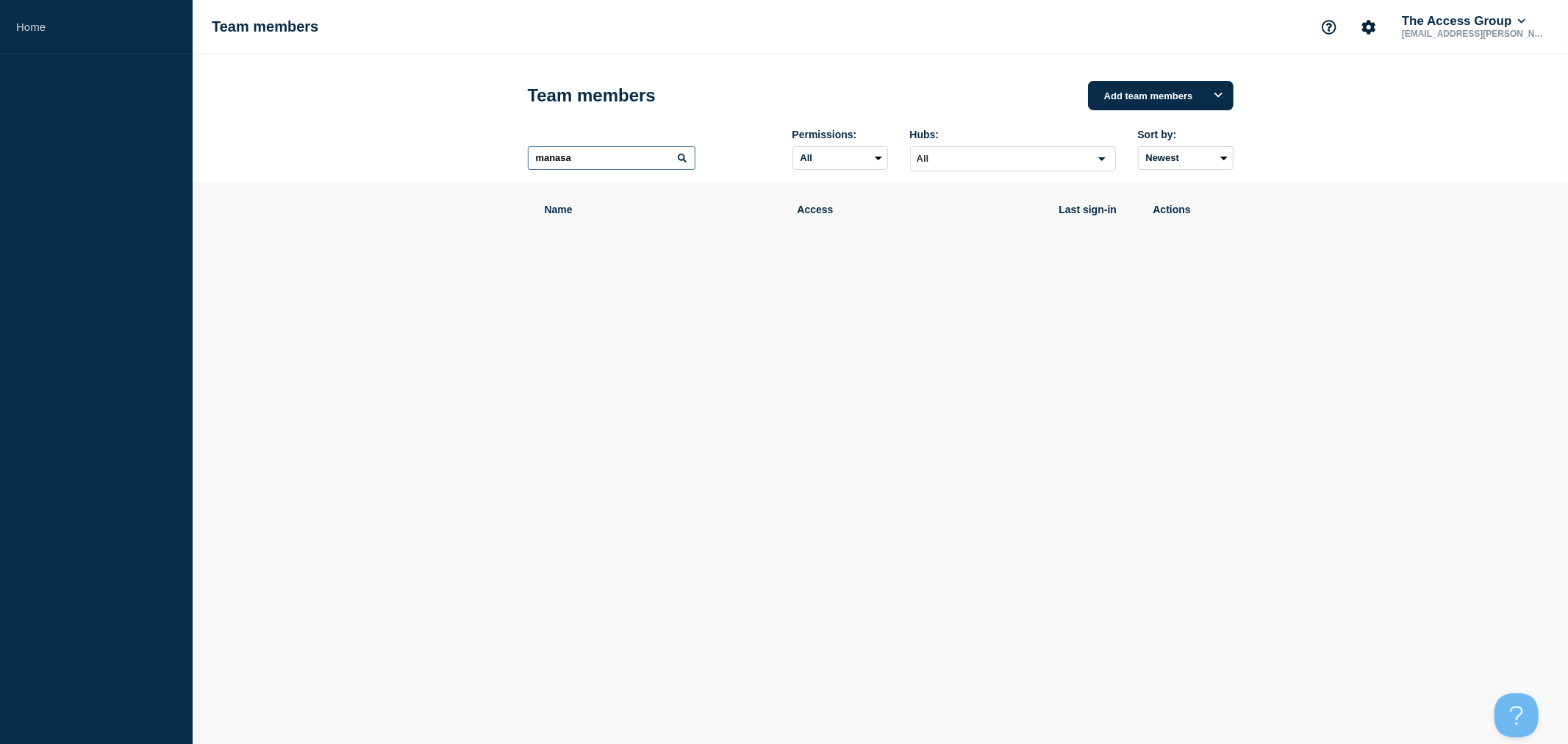
drag, startPoint x: 601, startPoint y: 159, endPoint x: 493, endPoint y: 144, distance: 109.0
click at [493, 144] on header "Team members Add team members [PERSON_NAME]: All Admin Manager Editor No access…" at bounding box center [880, 118] width 1375 height 127
click at [1291, 132] on header "Team members Add team members Permissions: All Admin Manager Editor No access H…" at bounding box center [880, 118] width 1375 height 127
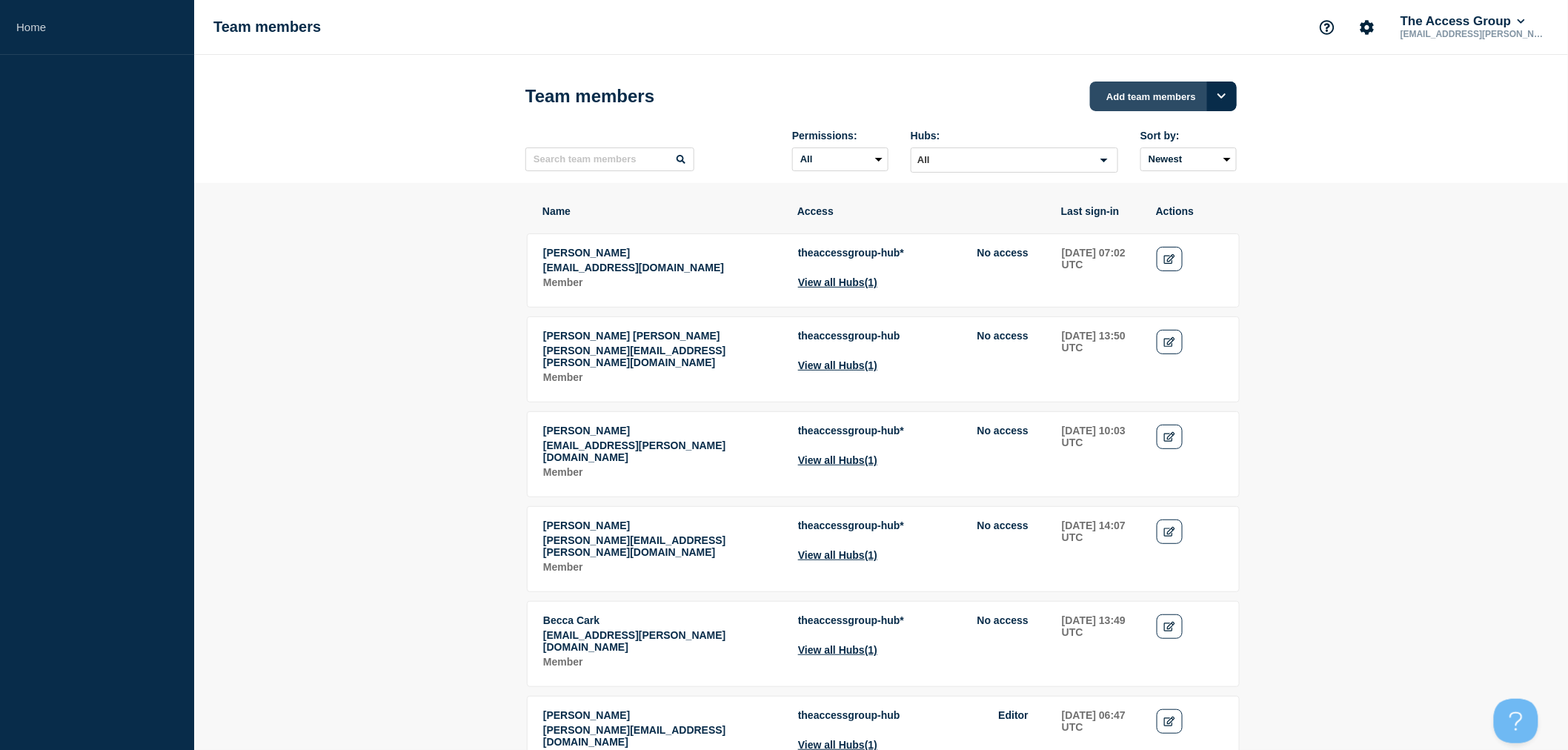
click at [1132, 98] on button "Add team members" at bounding box center [1163, 97] width 147 height 30
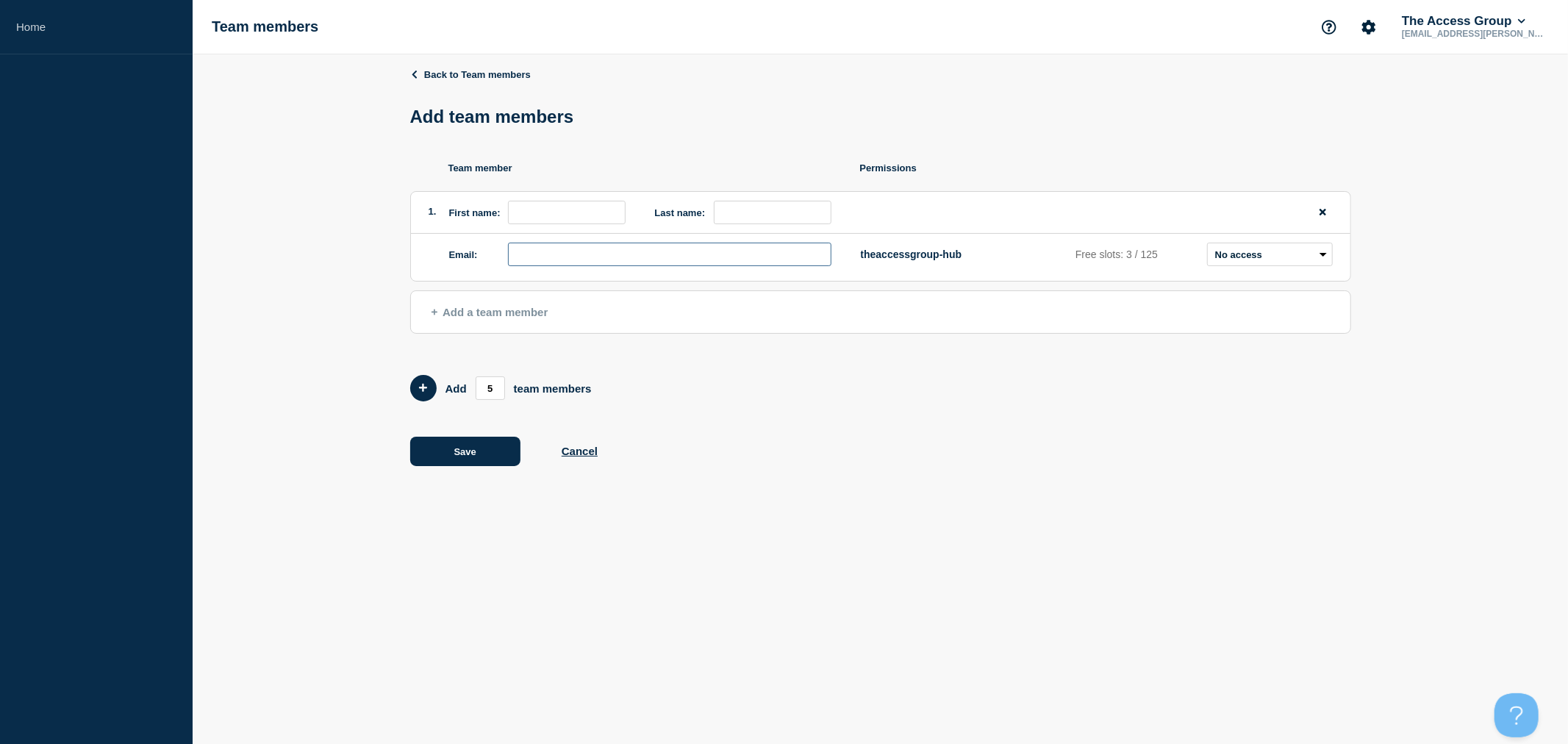
click at [559, 264] on input "email" at bounding box center [670, 254] width 323 height 23
paste input "[EMAIL_ADDRESS][PERSON_NAME][DOMAIN_NAME]"
drag, startPoint x: 590, startPoint y: 259, endPoint x: 457, endPoint y: 259, distance: 133.0
click at [457, 259] on div "Email: [EMAIL_ADDRESS][PERSON_NAME][DOMAIN_NAME]" at bounding box center [640, 254] width 383 height 23
type input "[EMAIL_ADDRESS][PERSON_NAME][DOMAIN_NAME]"
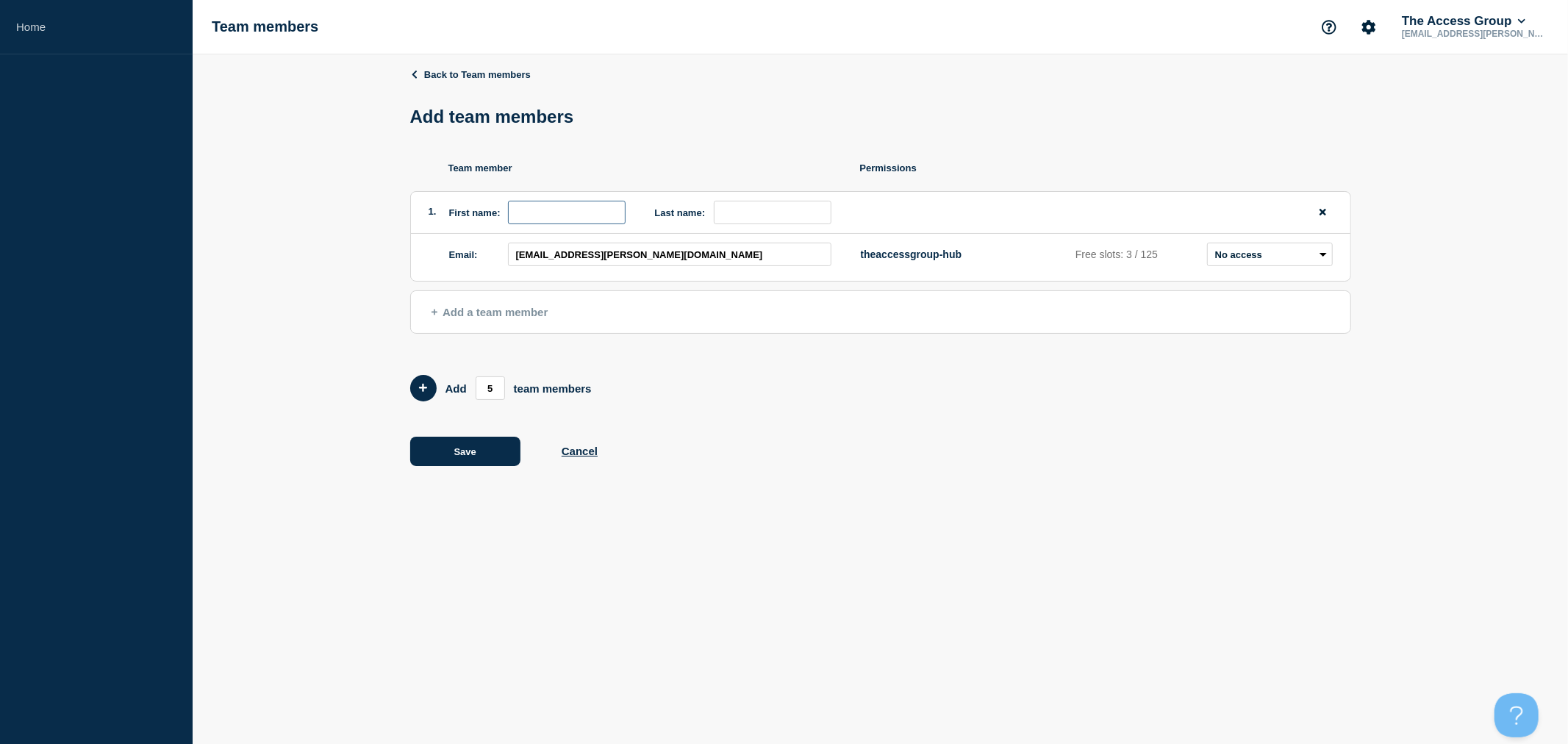
click at [537, 211] on input "first name" at bounding box center [567, 212] width 117 height 23
paste input "Manasa.[PERSON_NAME]"
click at [562, 216] on input "Manasa.[PERSON_NAME]" at bounding box center [567, 212] width 117 height 23
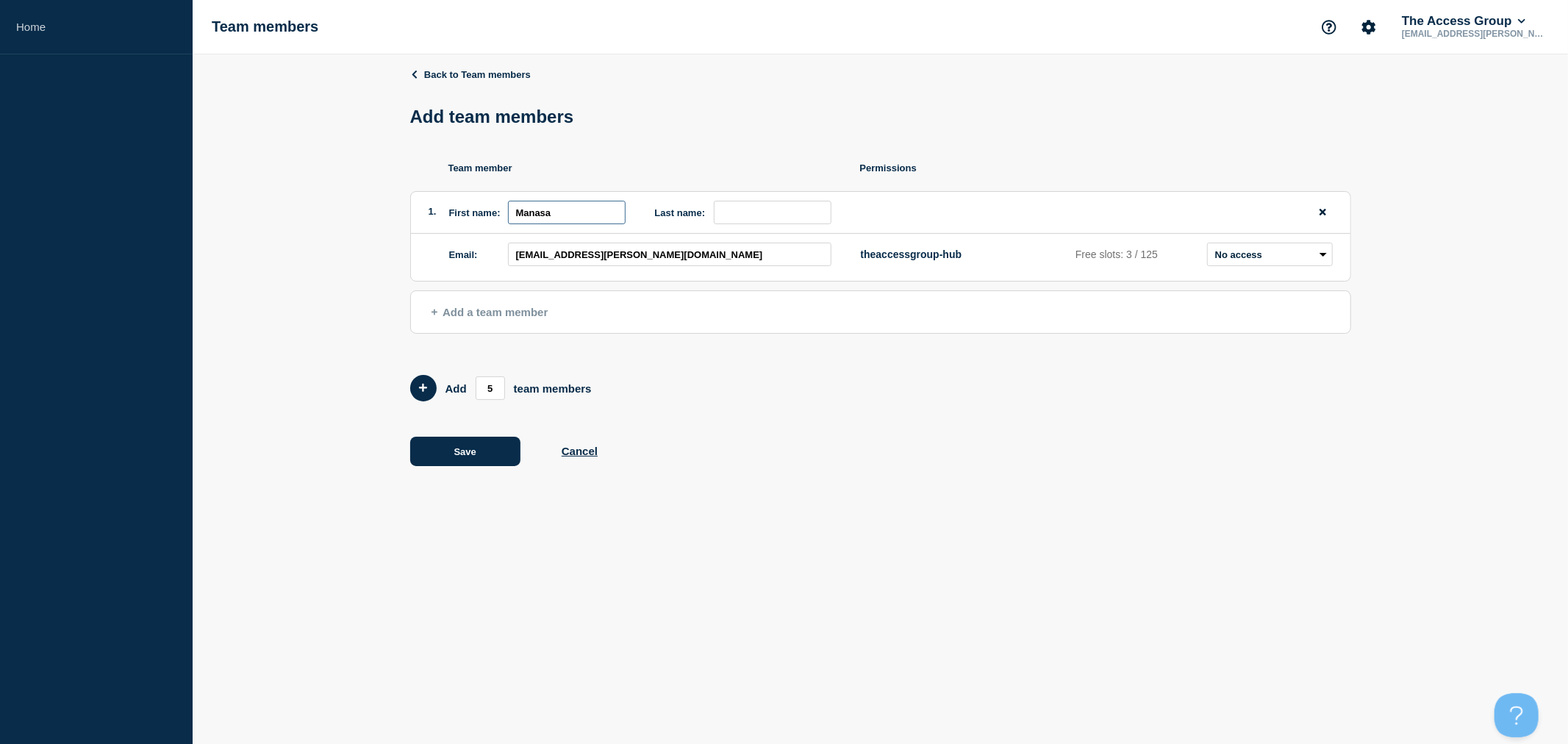
type input "Manasa"
paste input "[PERSON_NAME]"
type input "[PERSON_NAME]"
click at [448, 453] on button "Save" at bounding box center [466, 452] width 111 height 29
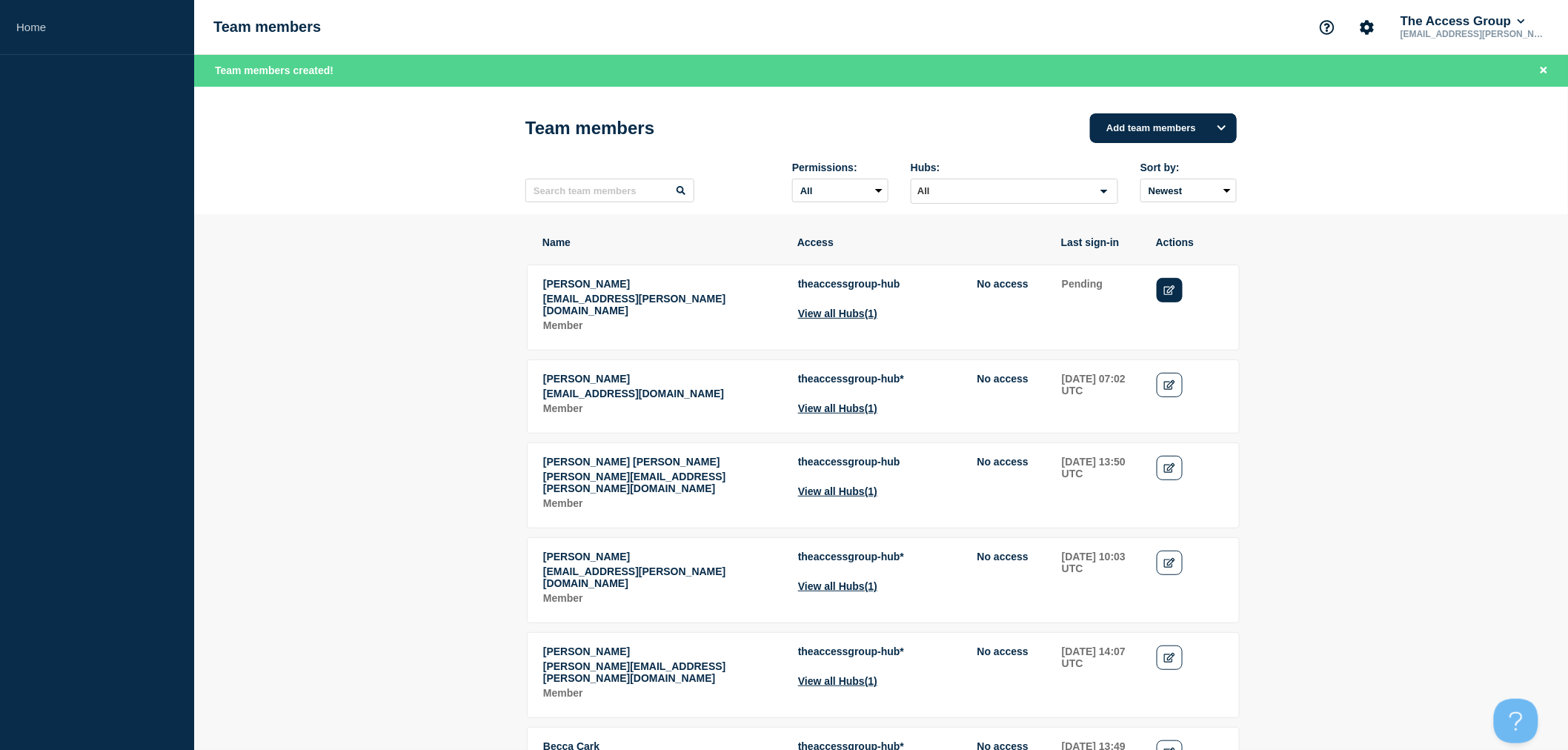
click at [1169, 301] on link "Edit" at bounding box center [1170, 290] width 26 height 24
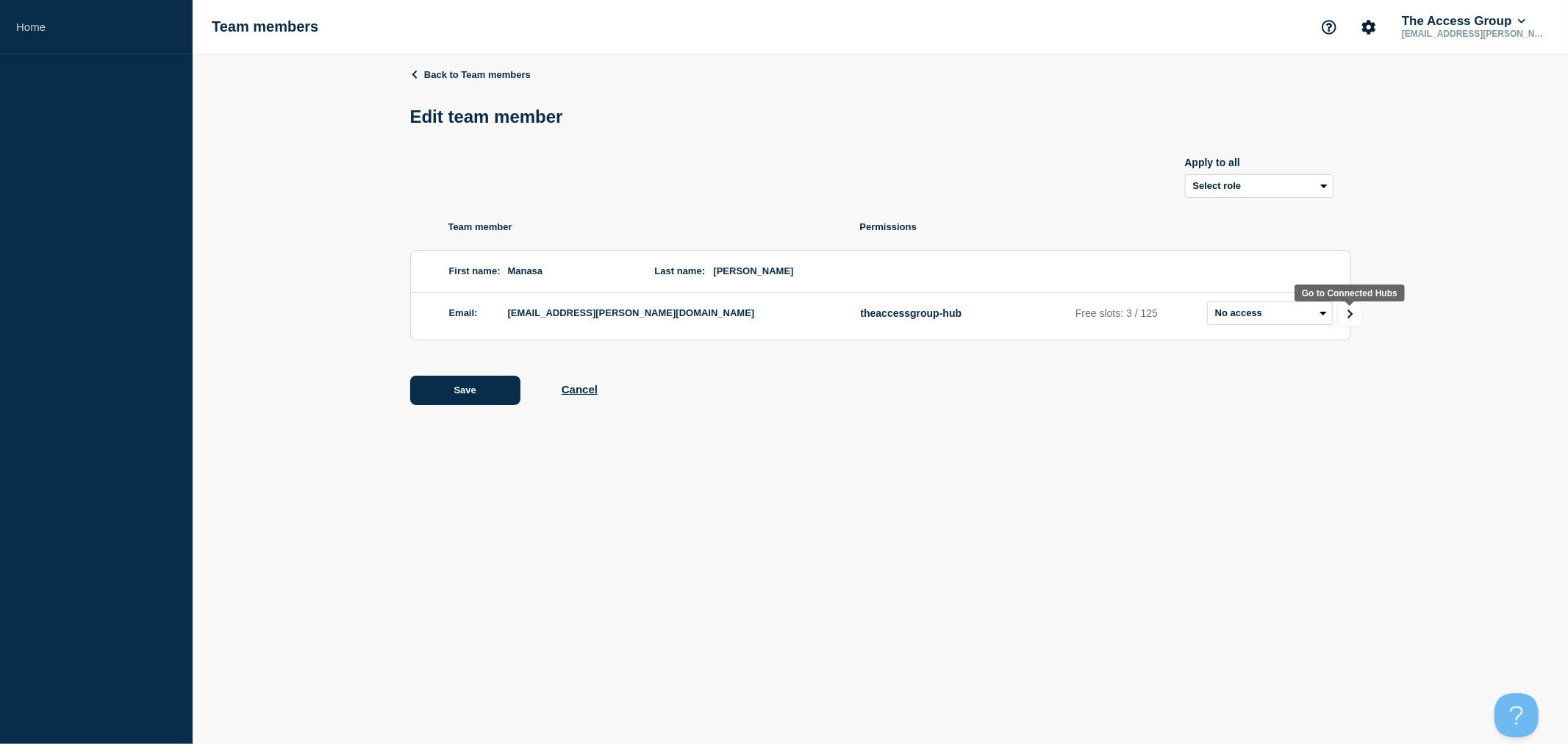
click at [1356, 314] on link "Go to Connected Hubs" at bounding box center [1349, 314] width 25 height 25
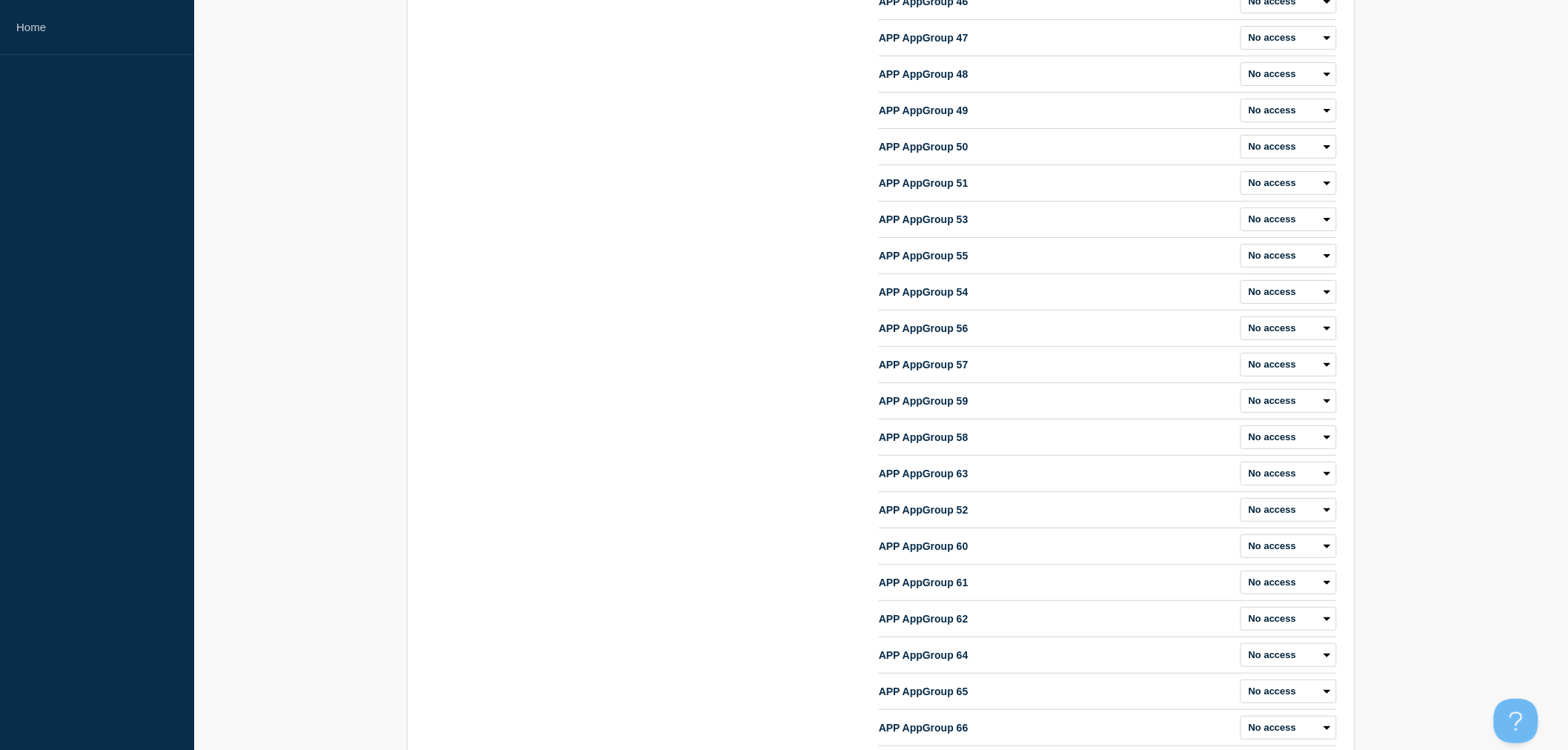
scroll to position [7375, 0]
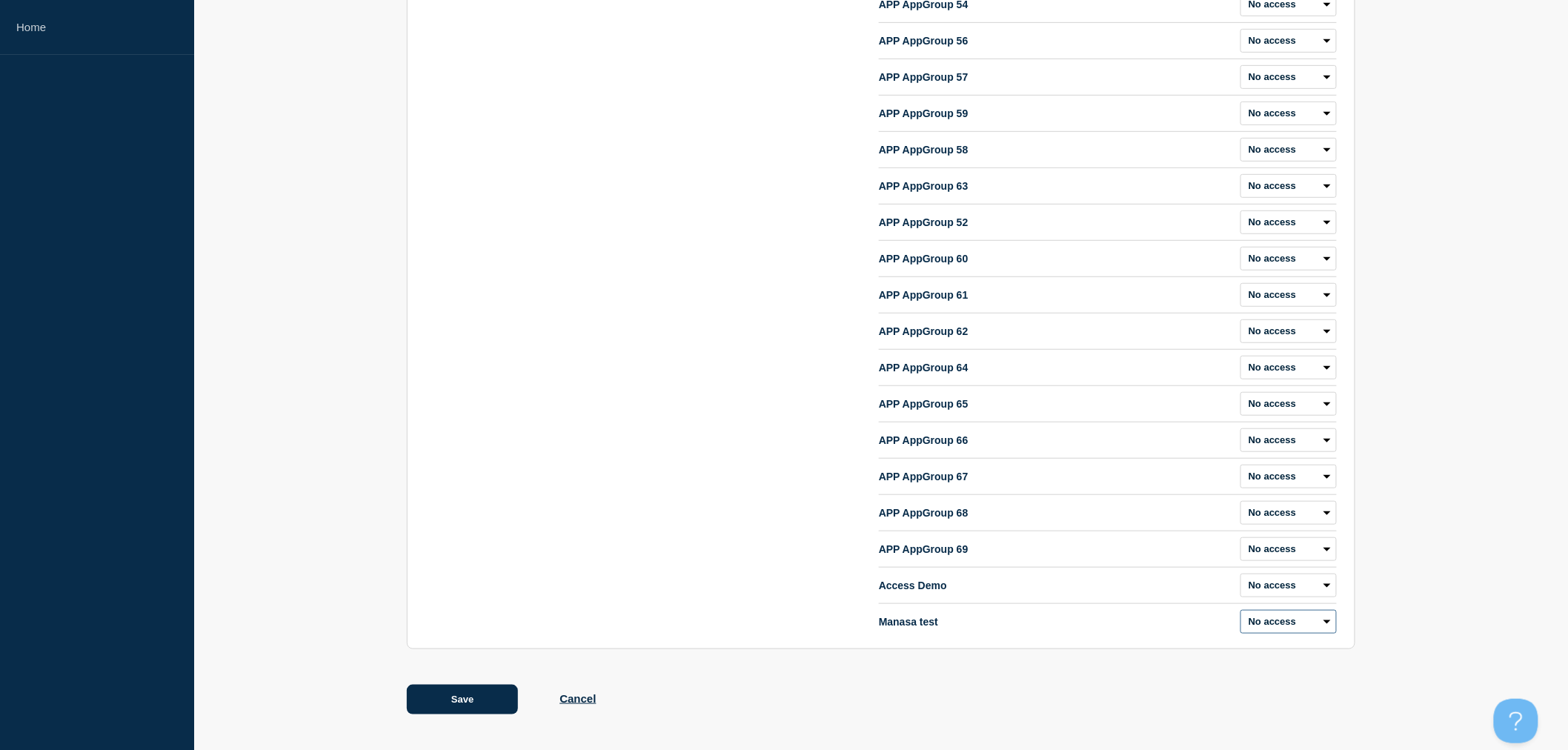
click at [1286, 627] on select "Admin Manager Editor No access" at bounding box center [1289, 621] width 97 height 24
select select "1"
click at [1241, 610] on select "Admin Manager Editor No access" at bounding box center [1289, 621] width 97 height 24
click at [485, 691] on button "Save" at bounding box center [462, 699] width 111 height 30
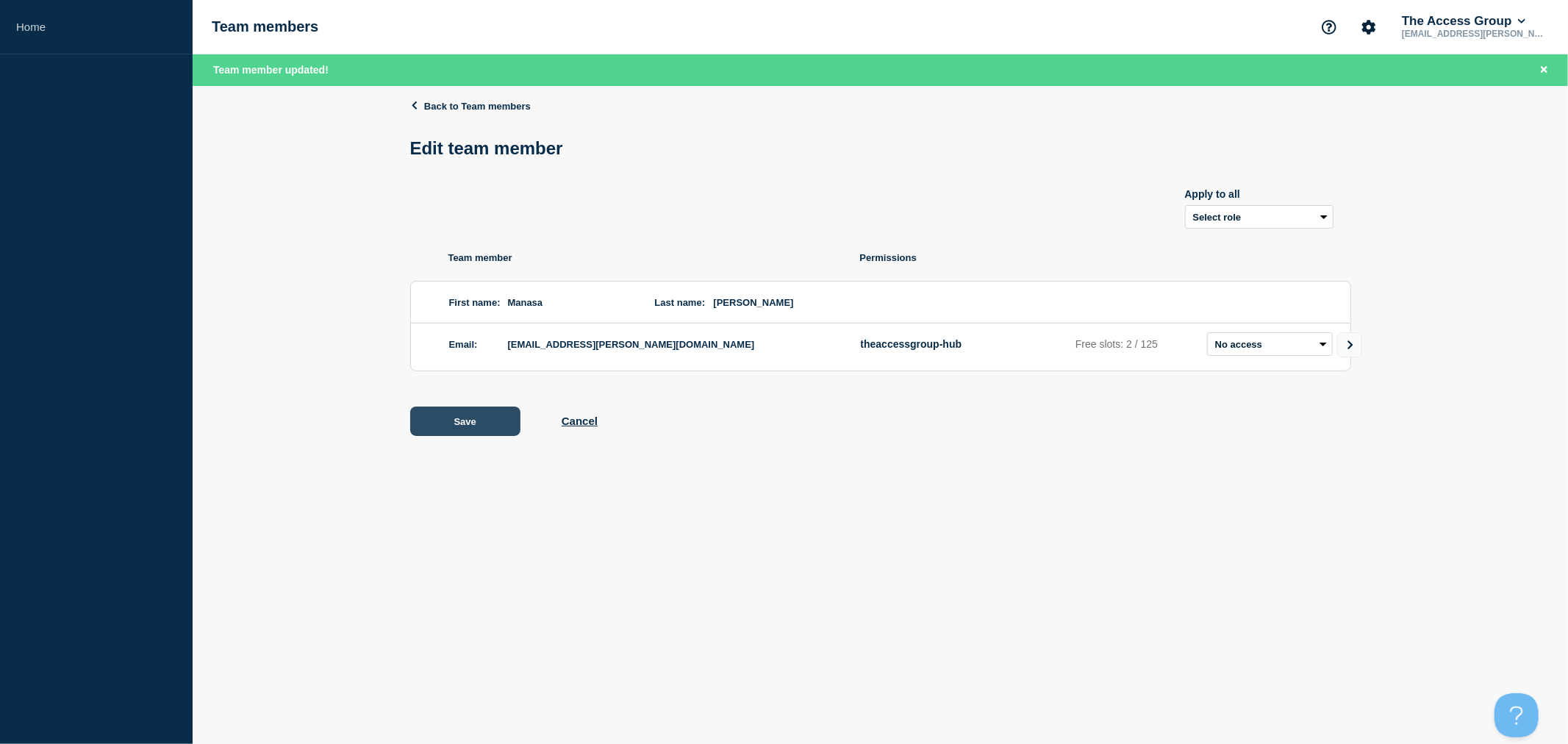
click at [486, 427] on button "Save" at bounding box center [466, 422] width 111 height 29
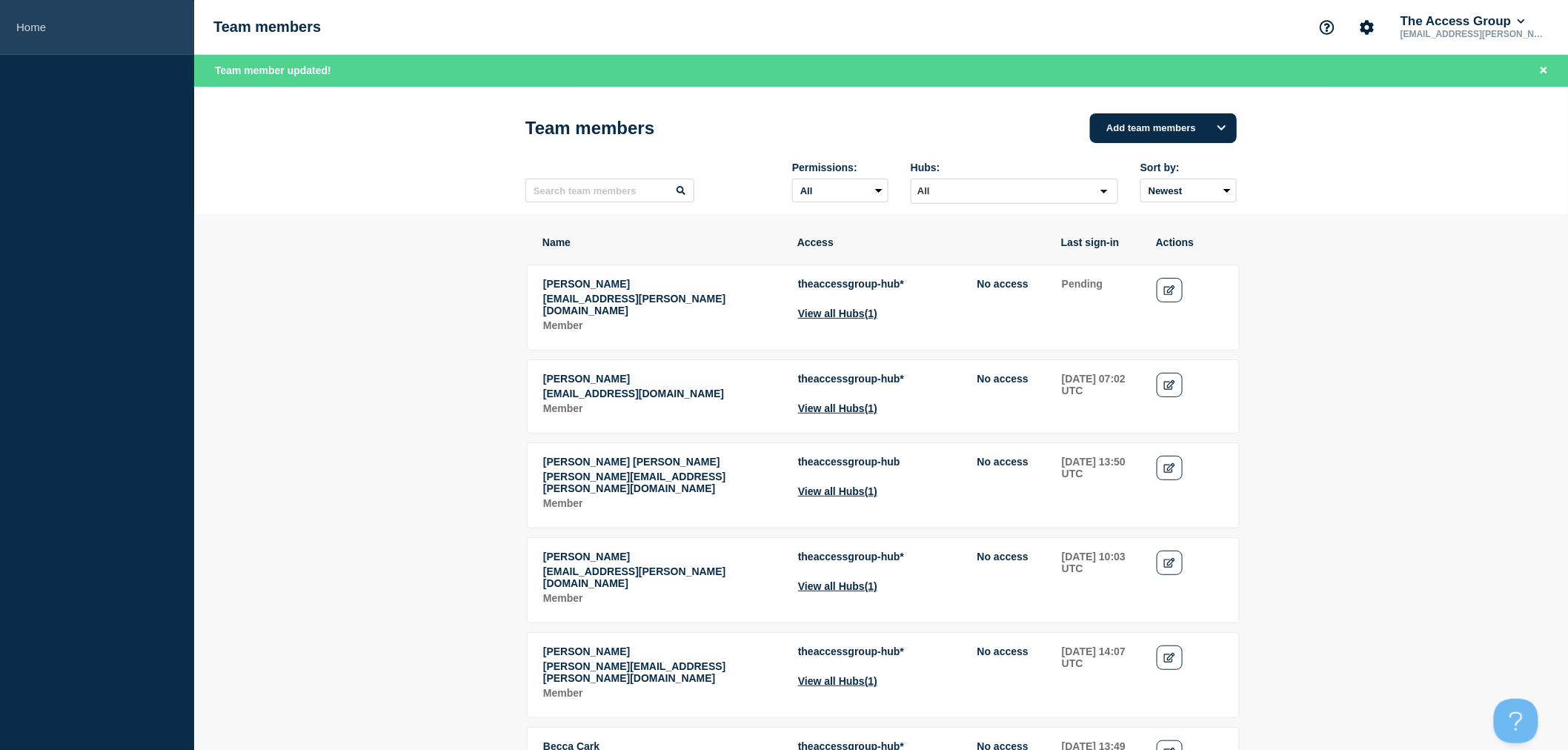
click at [46, 34] on link "Home" at bounding box center [97, 27] width 194 height 55
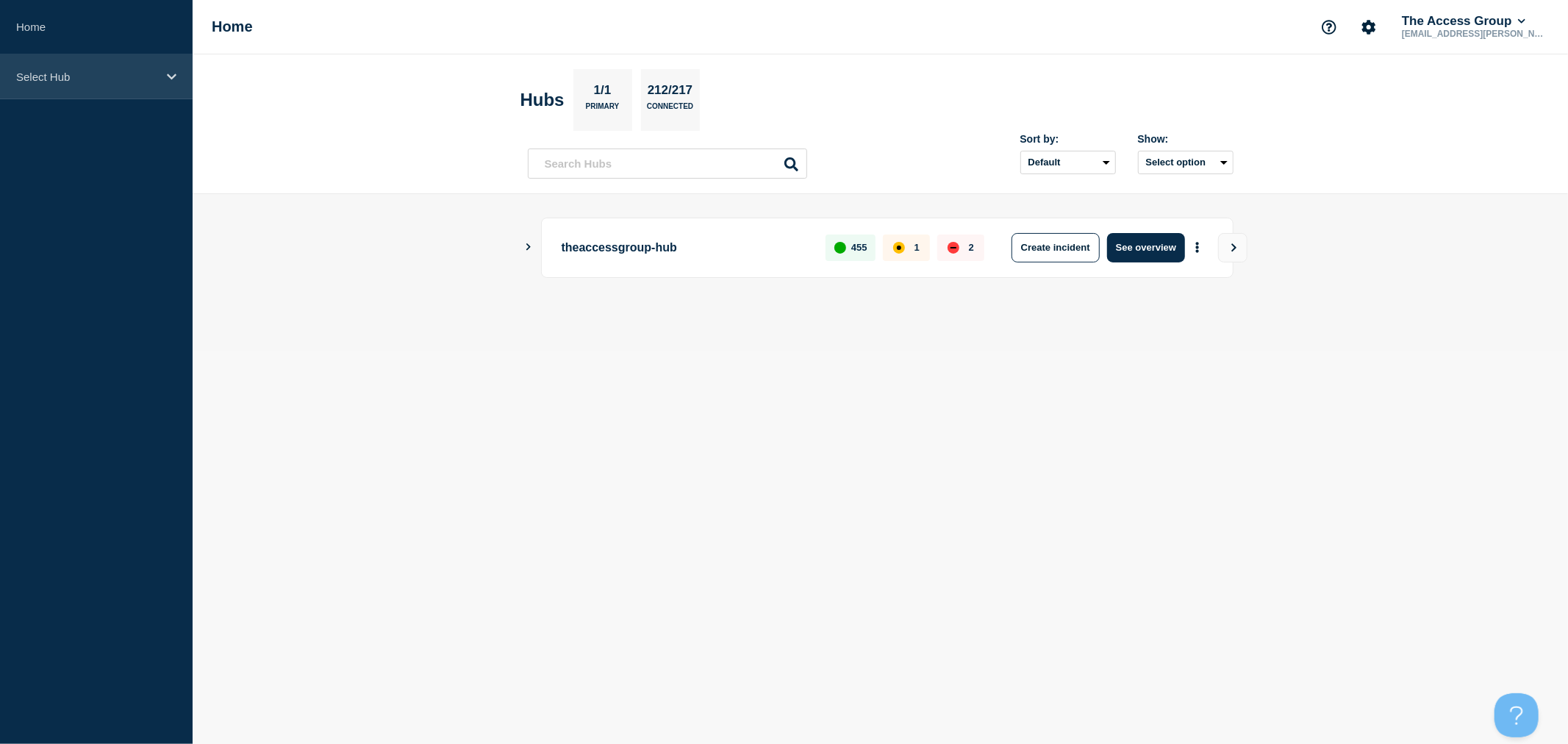
click at [48, 67] on div "Select Hub" at bounding box center [96, 77] width 193 height 45
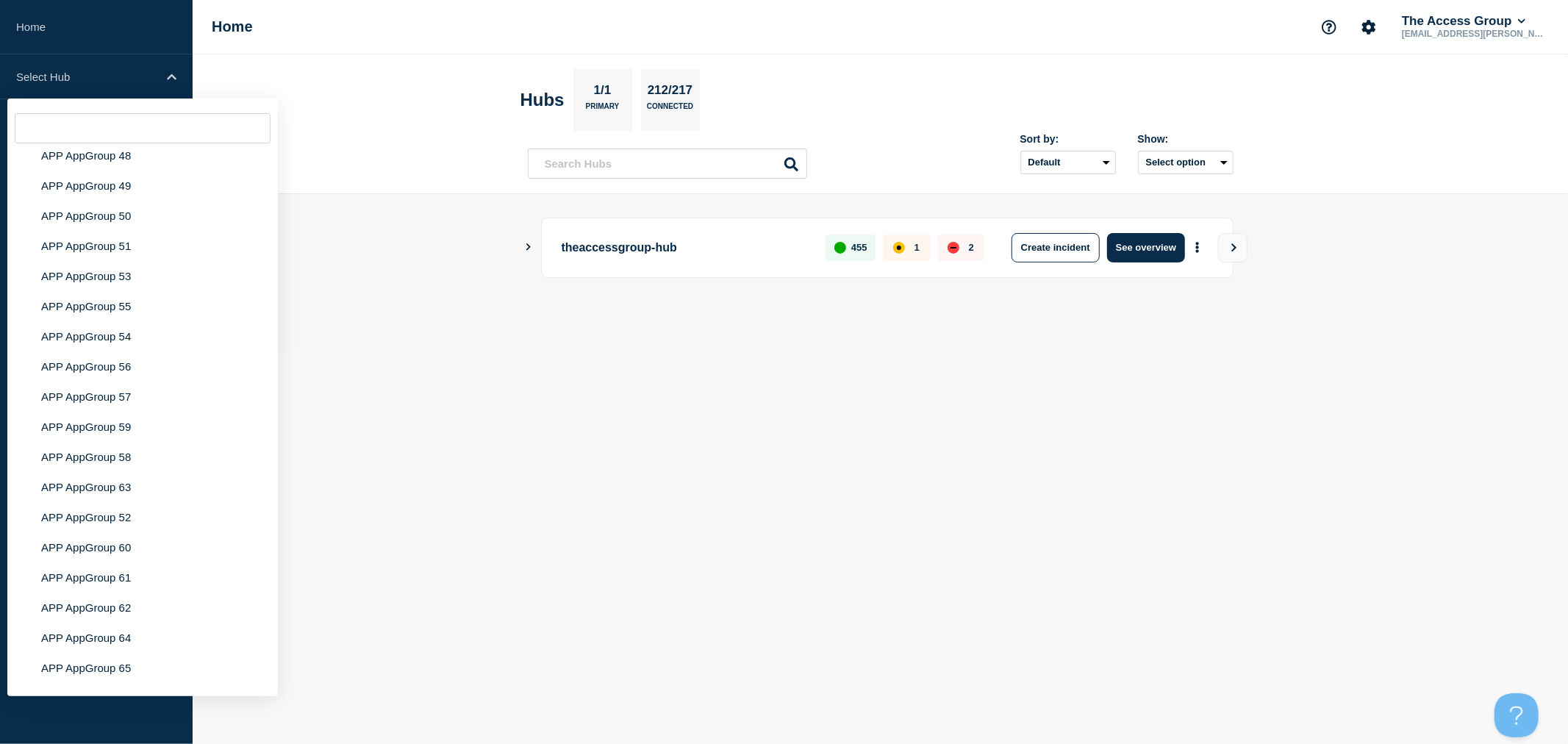
scroll to position [5842, 0]
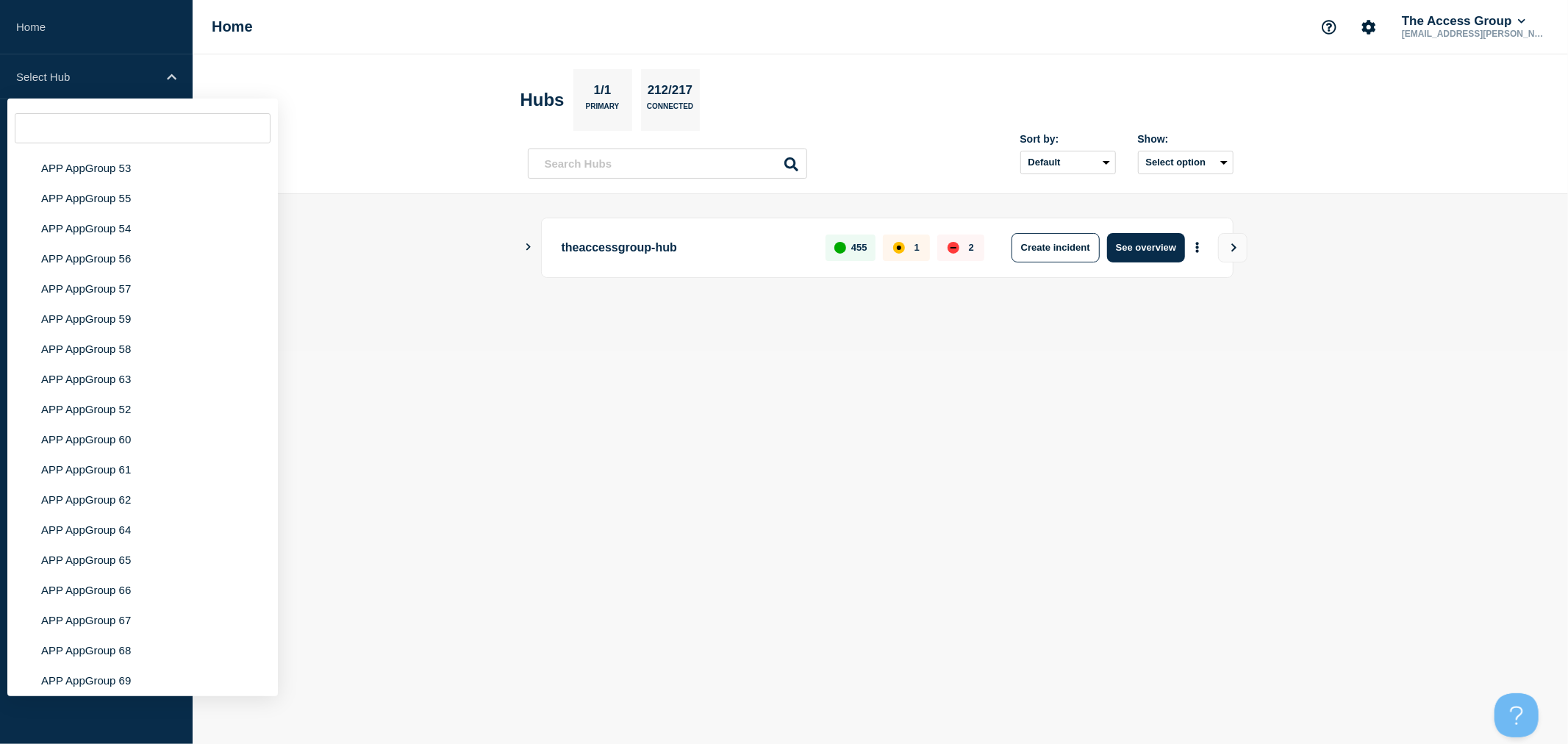
click at [104, 726] on li "Manasa test" at bounding box center [143, 741] width 270 height 30
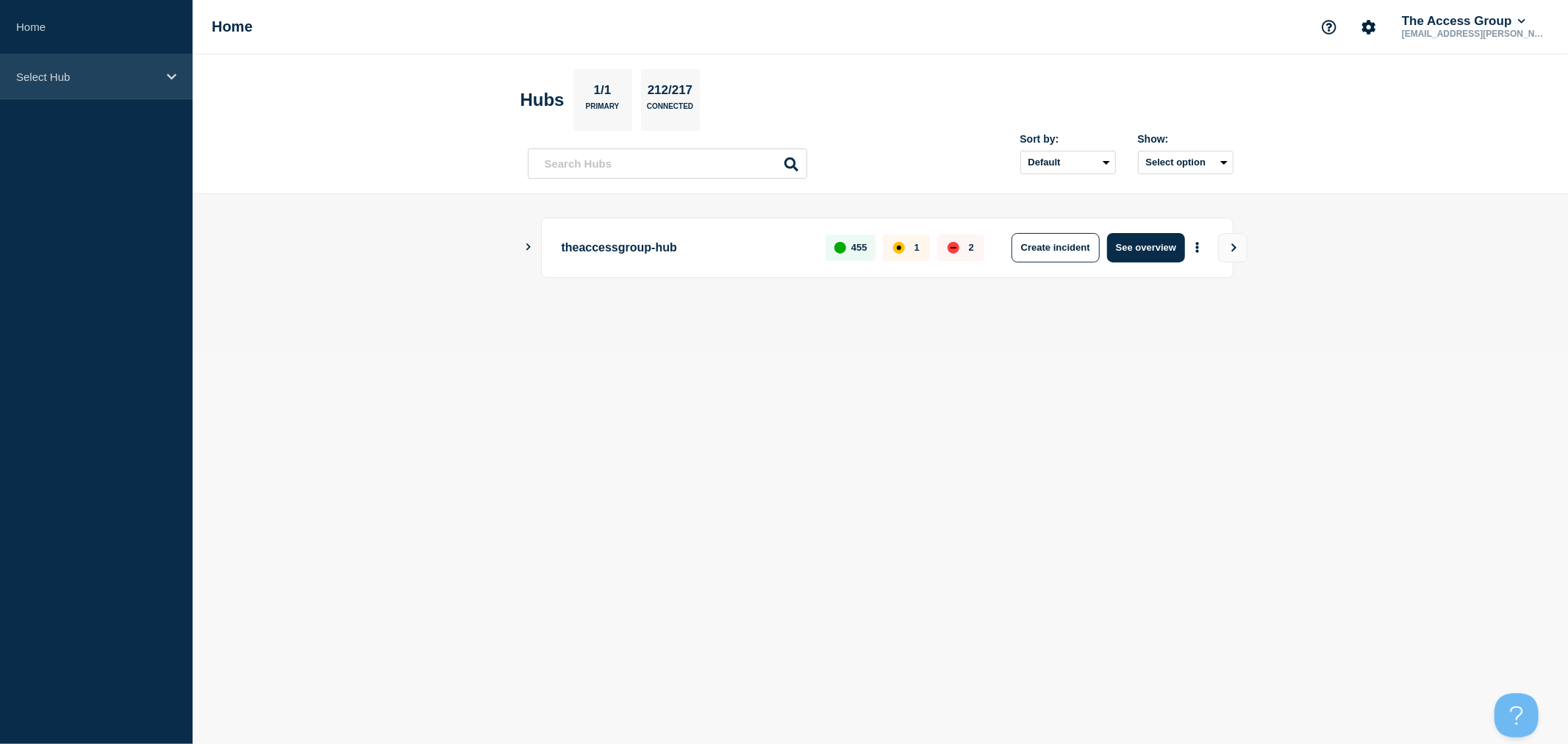
click at [120, 71] on p "Select Hub" at bounding box center [86, 77] width 141 height 12
